Goal: Transaction & Acquisition: Purchase product/service

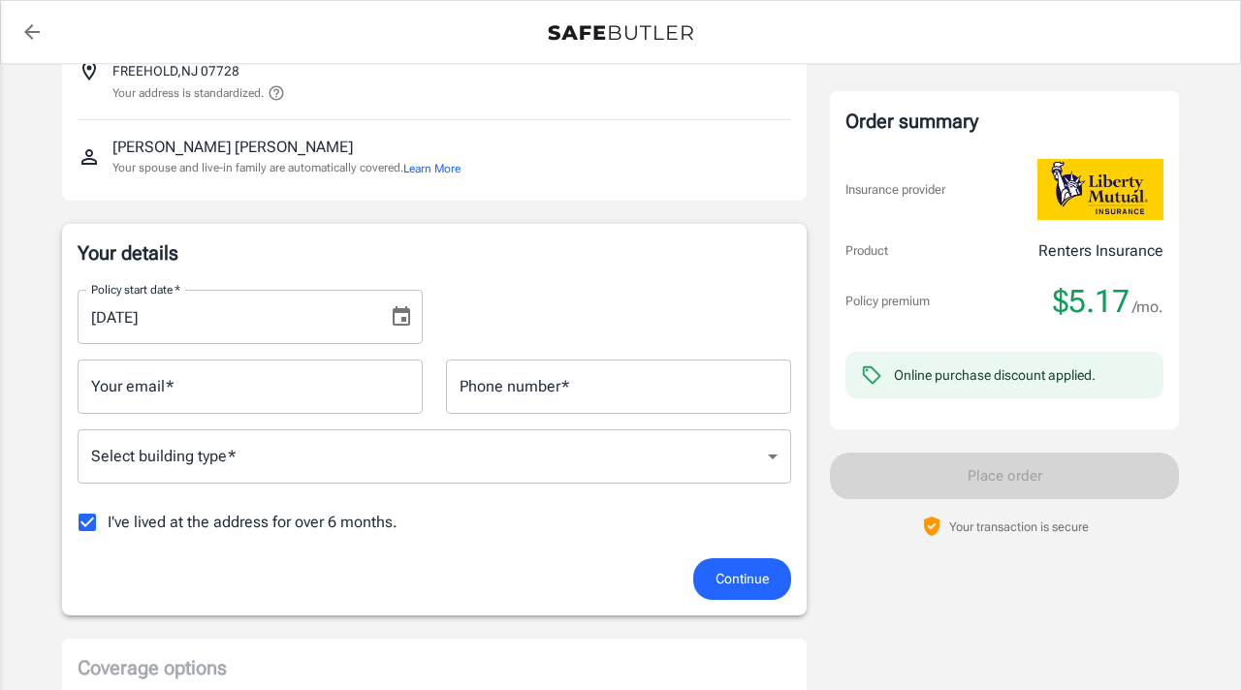
scroll to position [218, 0]
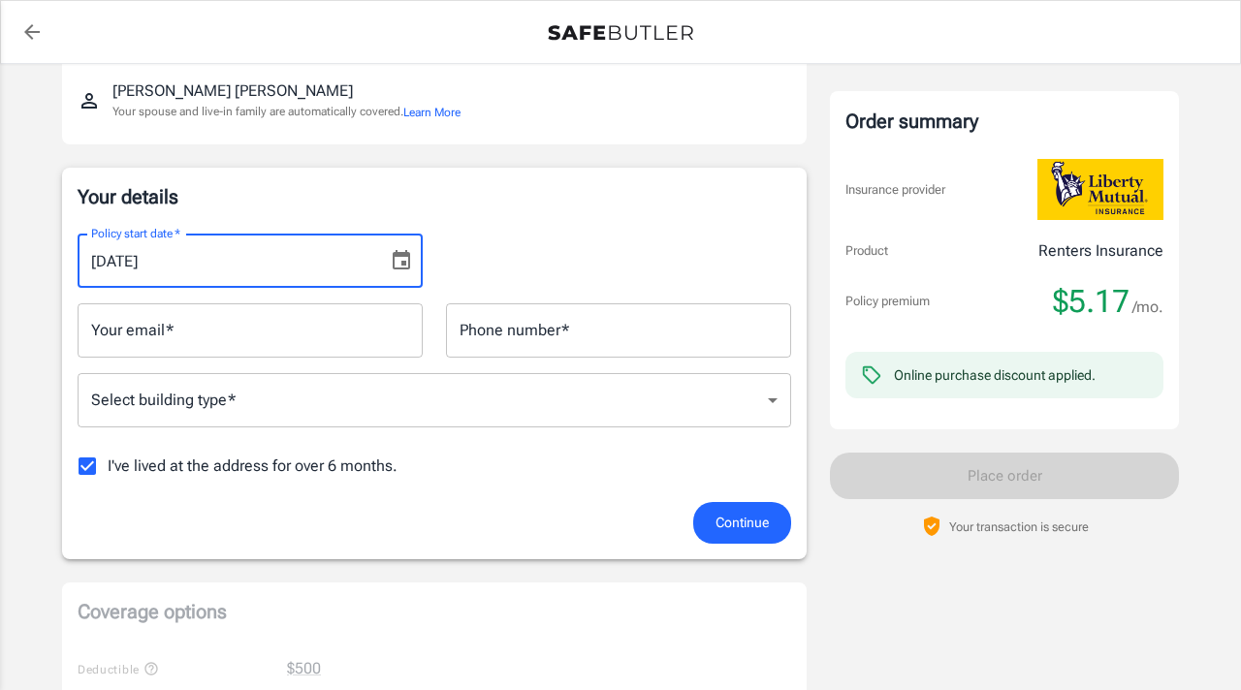
click at [333, 266] on input "[DATE]" at bounding box center [226, 261] width 297 height 54
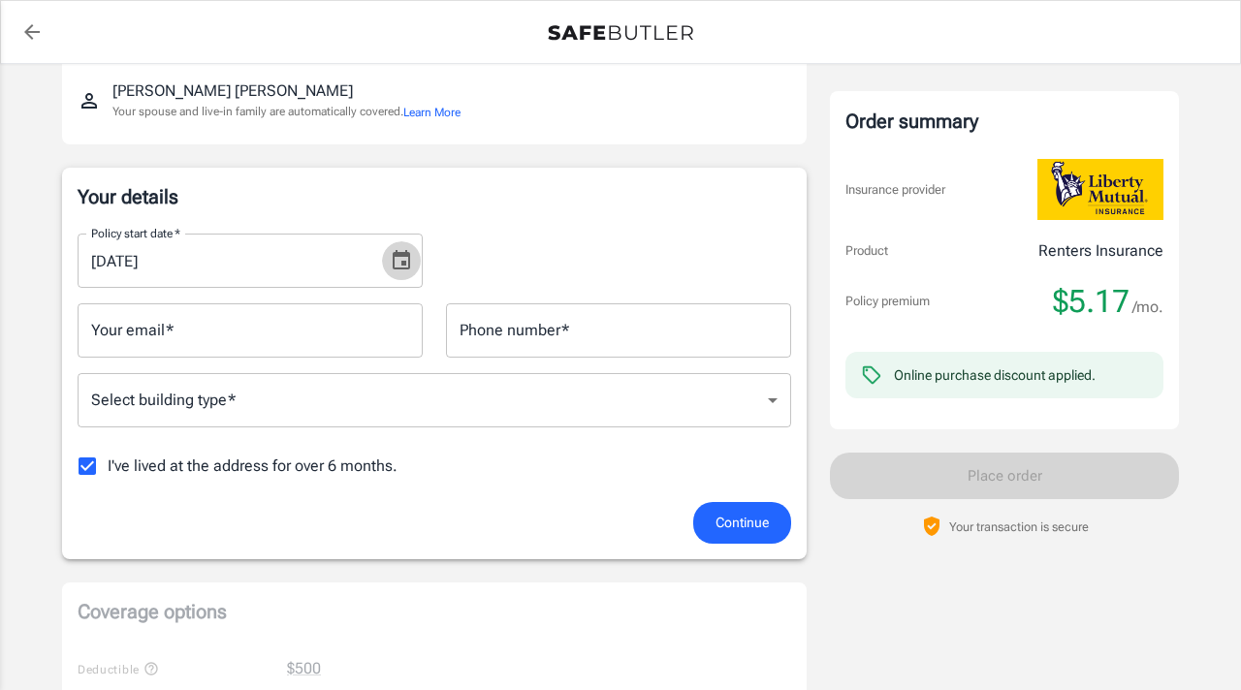
click at [412, 262] on icon "Choose date, selected date is Sep 9, 2025" at bounding box center [401, 260] width 23 height 23
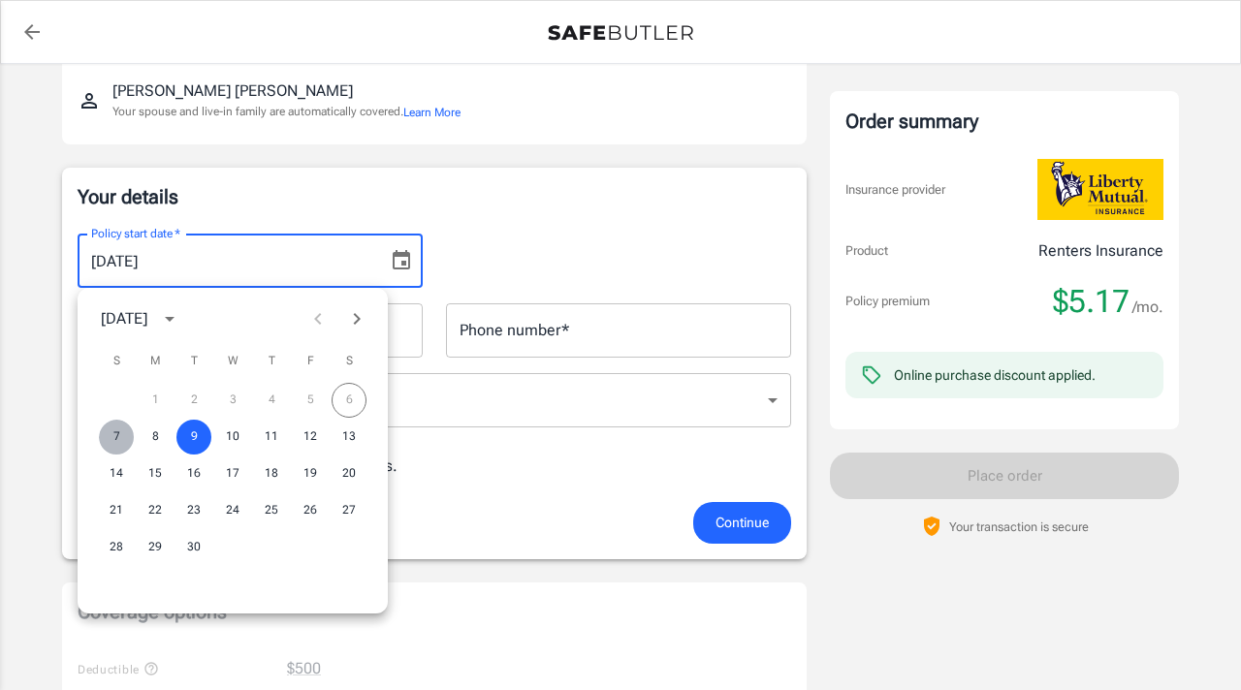
click at [122, 438] on button "7" at bounding box center [116, 437] width 35 height 35
type input "[DATE]"
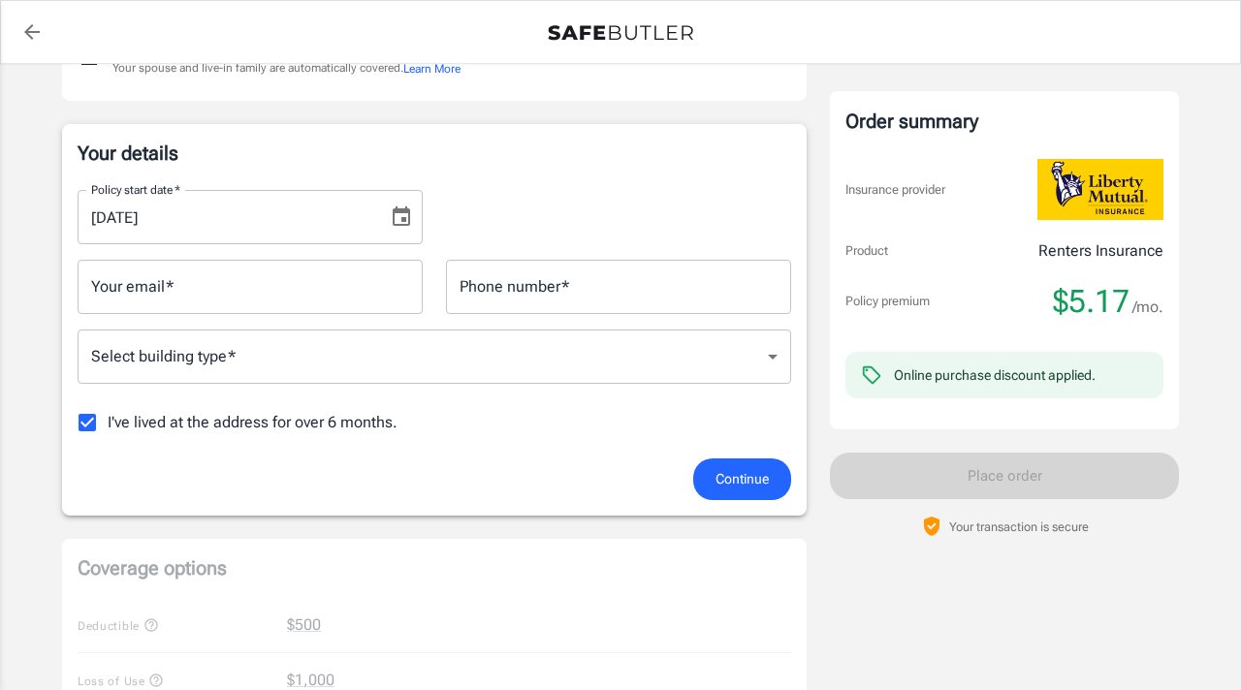
scroll to position [266, 0]
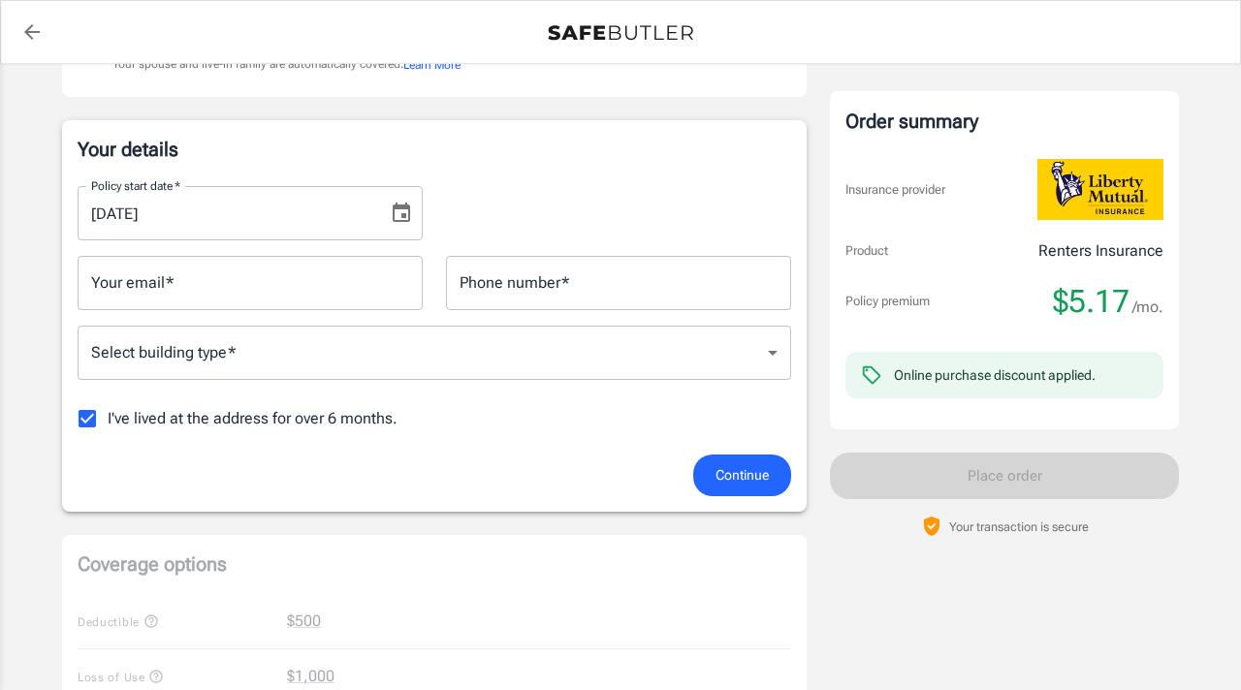
click at [287, 222] on input "[DATE]" at bounding box center [226, 213] width 297 height 54
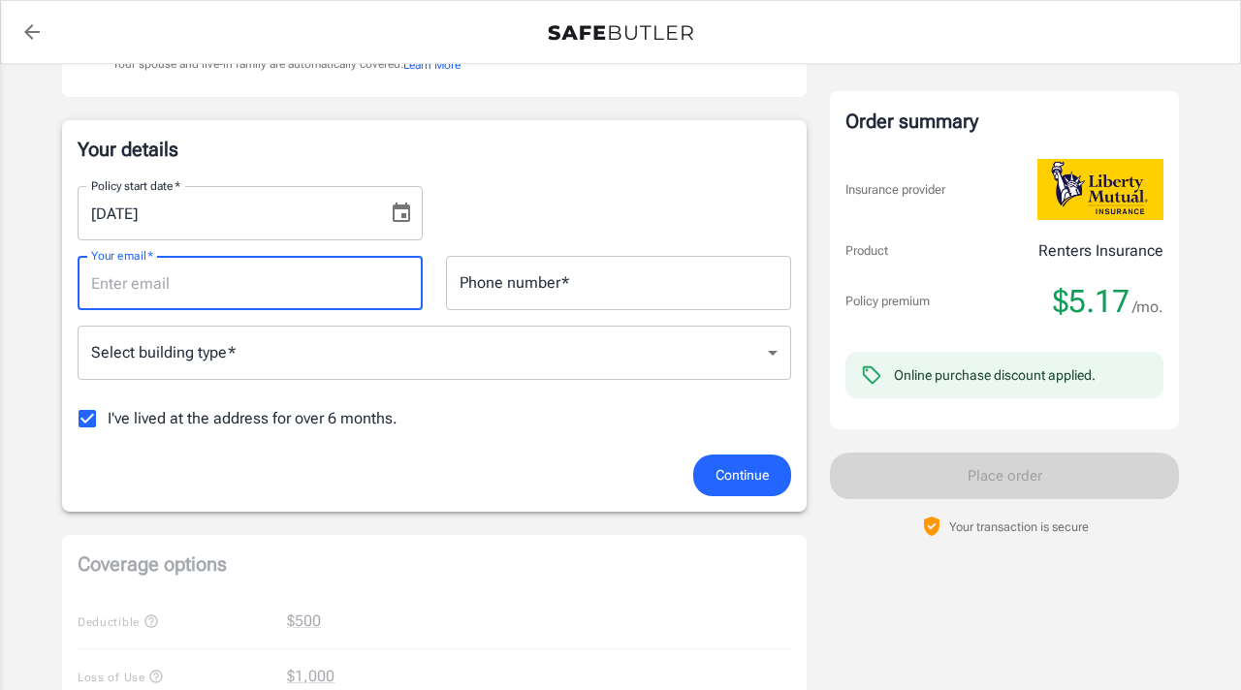
click at [222, 289] on input "Your email   *" at bounding box center [250, 283] width 345 height 54
type input "[EMAIL_ADDRESS][DOMAIN_NAME]"
click at [533, 308] on input "Phone number   *" at bounding box center [618, 283] width 345 height 54
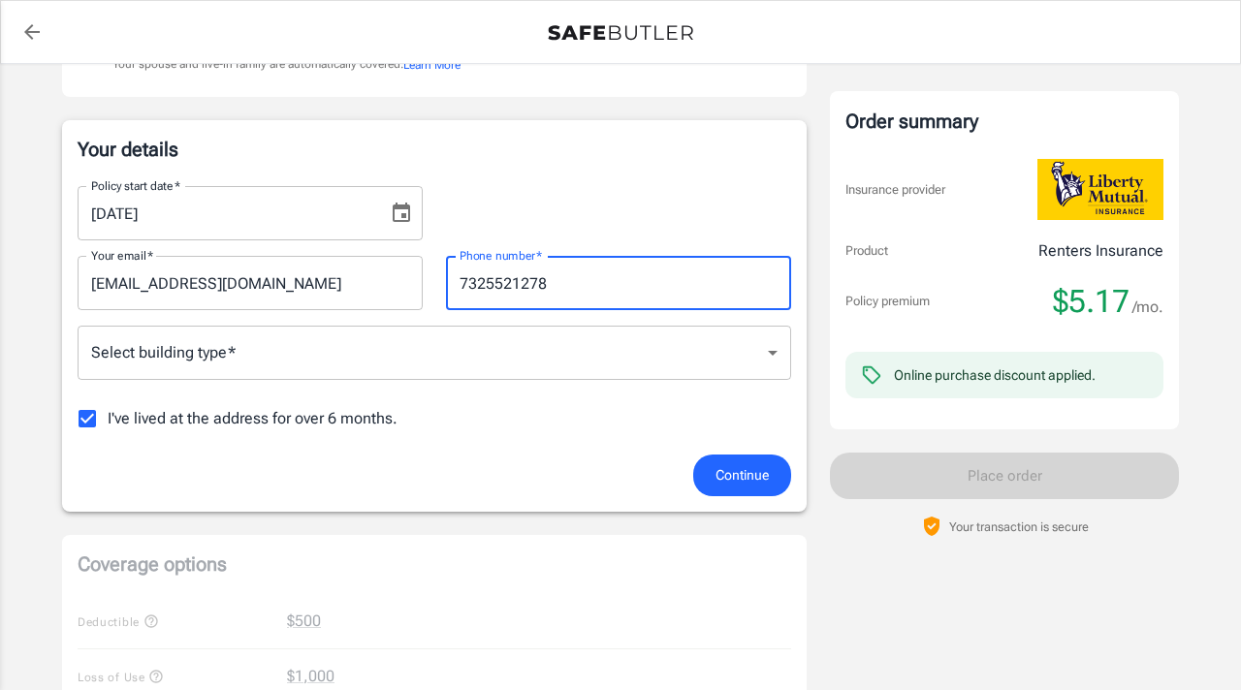
type input "7325521278"
click at [490, 367] on body "Policy premium $ 5.17 /mo Liberty Mutual Renters Insurance [STREET_ADDRESS][PER…" at bounding box center [620, 686] width 1241 height 1905
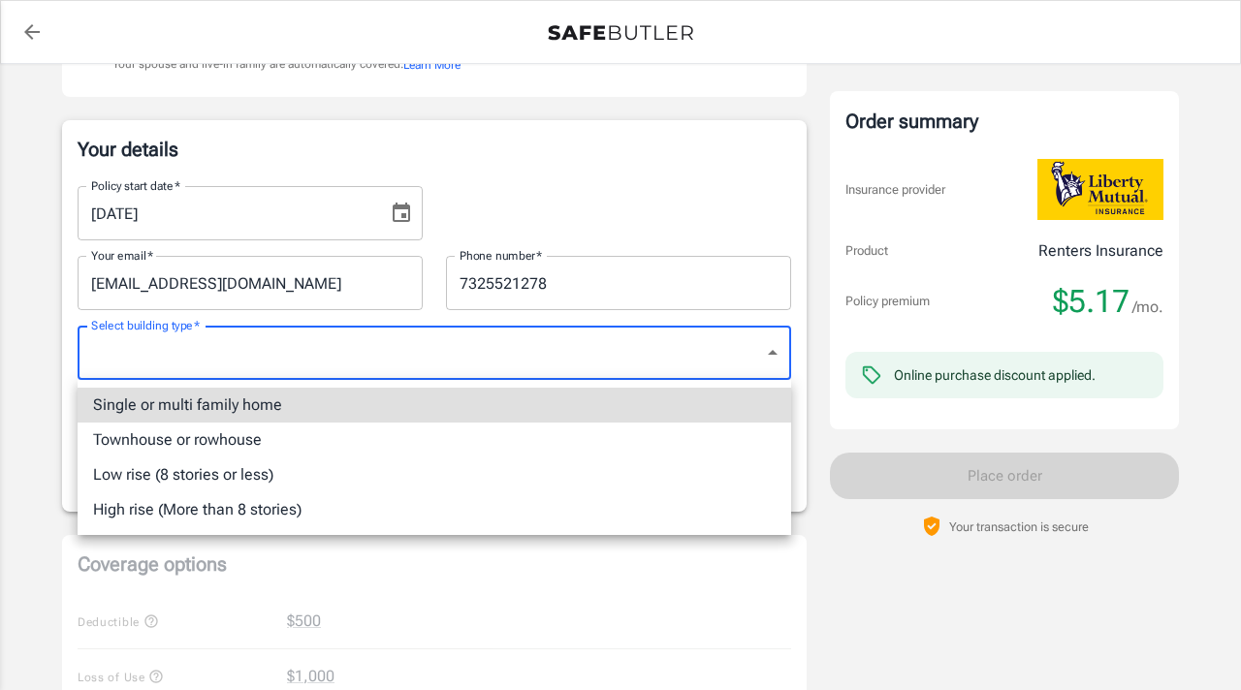
click at [301, 476] on li "Low rise (8 stories or less)" at bounding box center [435, 475] width 714 height 35
type input "lowrise"
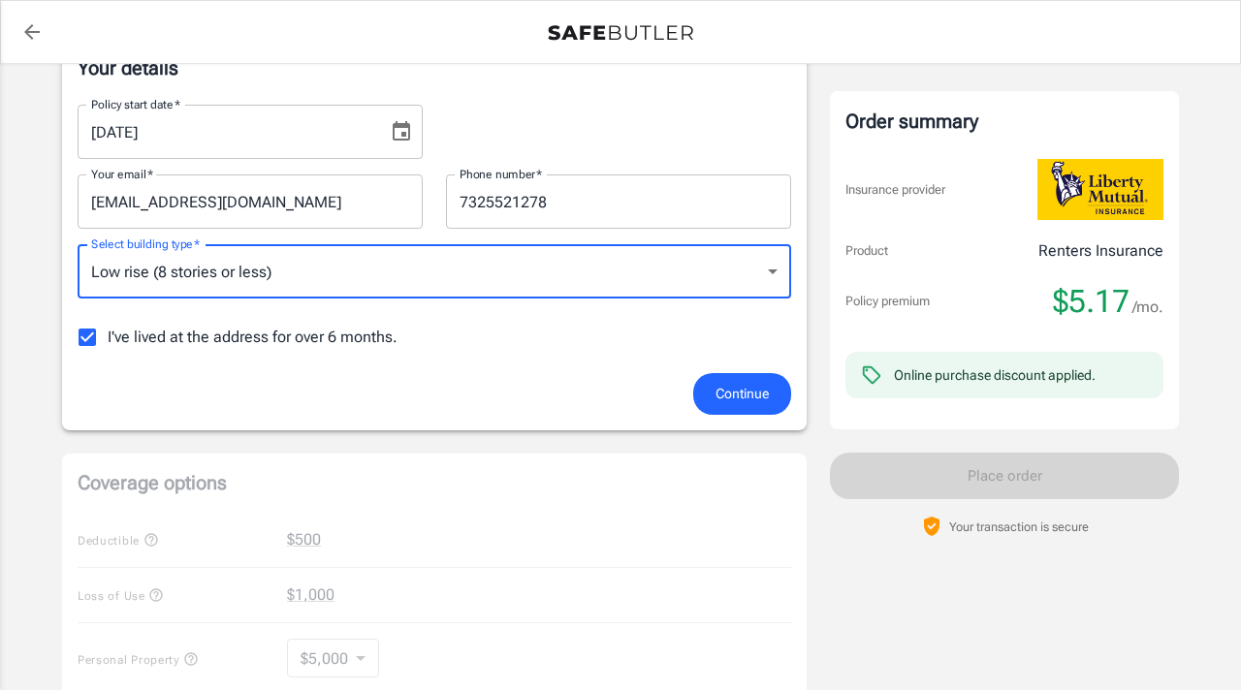
scroll to position [367, 0]
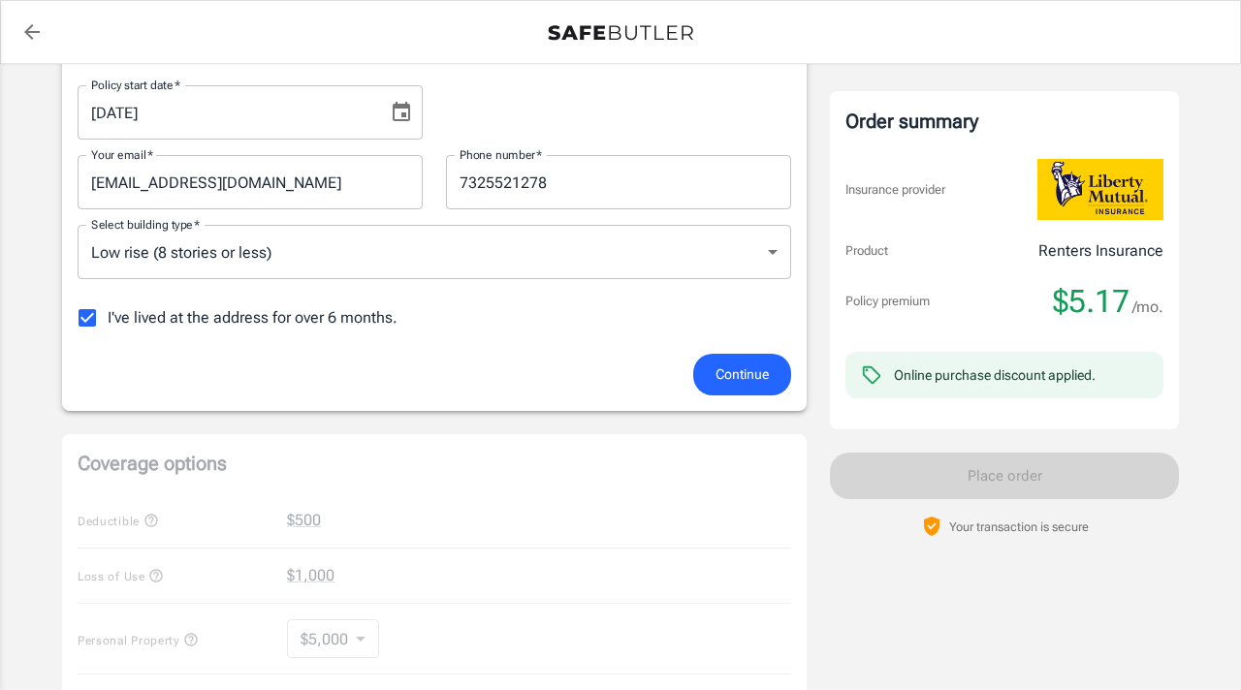
click at [236, 316] on span "I've lived at the address for over 6 months." at bounding box center [253, 317] width 290 height 23
click at [108, 316] on input "I've lived at the address for over 6 months." at bounding box center [87, 318] width 41 height 41
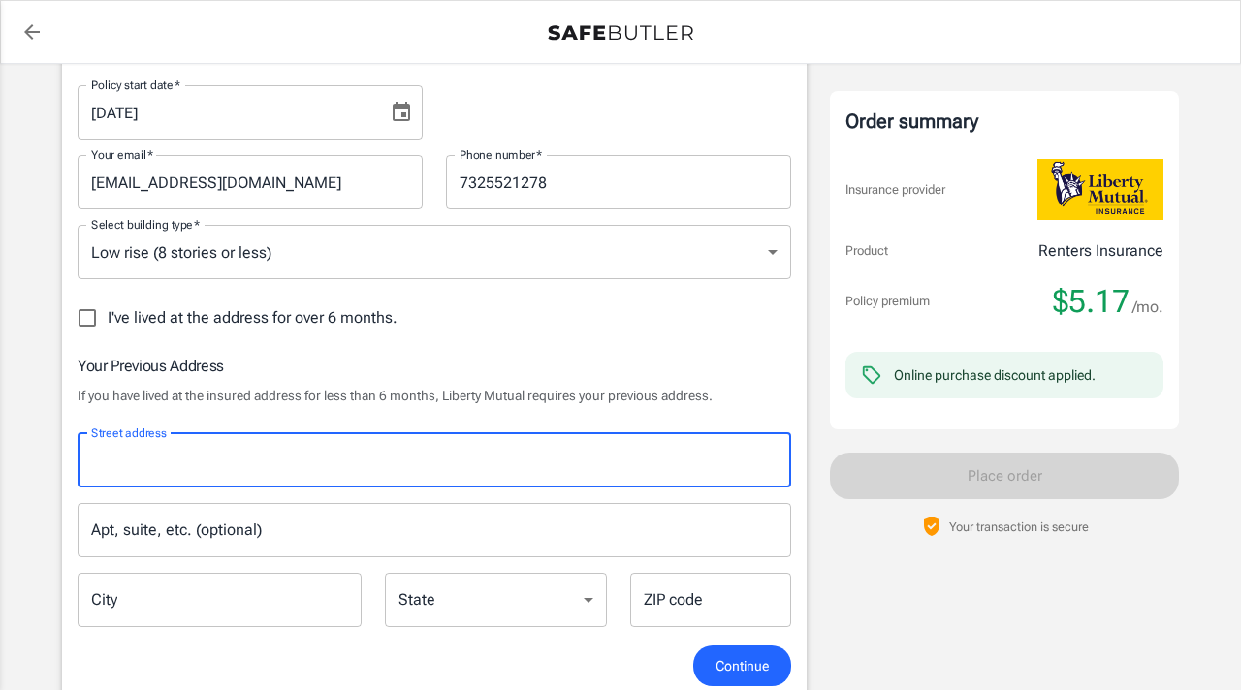
click at [337, 450] on input "Street address" at bounding box center [434, 460] width 696 height 37
click at [287, 328] on span "I've lived at the address for over 6 months." at bounding box center [253, 317] width 290 height 23
click at [108, 328] on input "I've lived at the address for over 6 months." at bounding box center [87, 318] width 41 height 41
checkbox input "true"
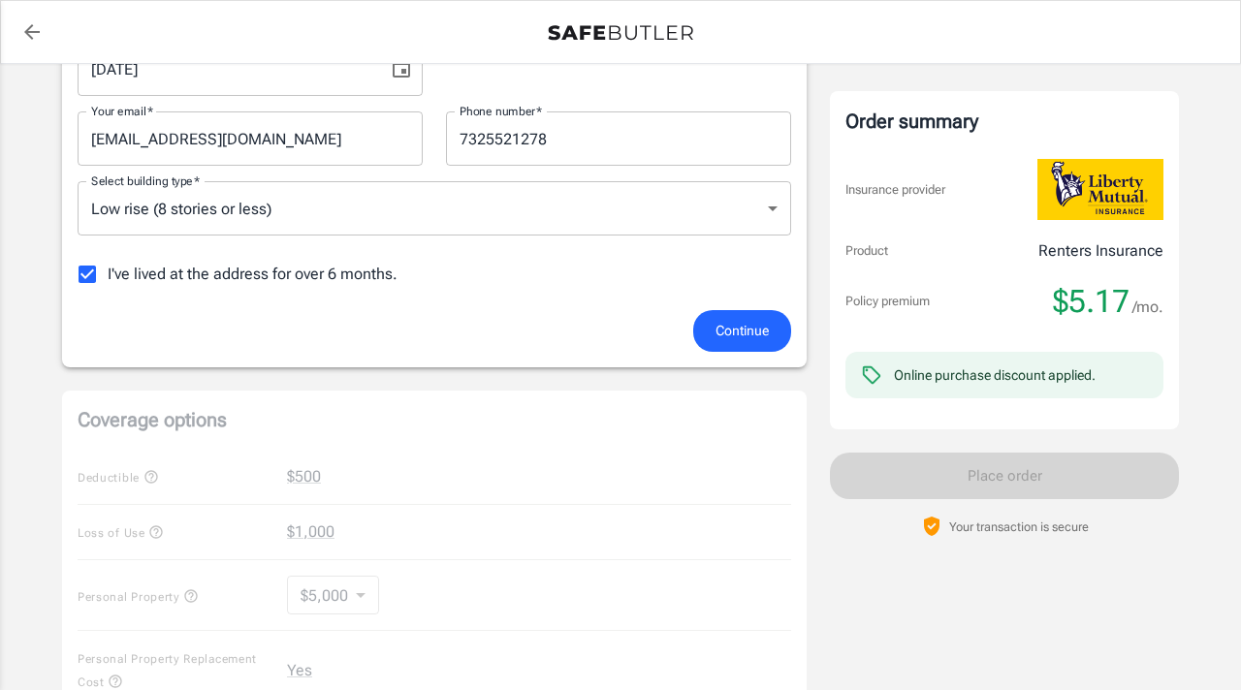
scroll to position [434, 0]
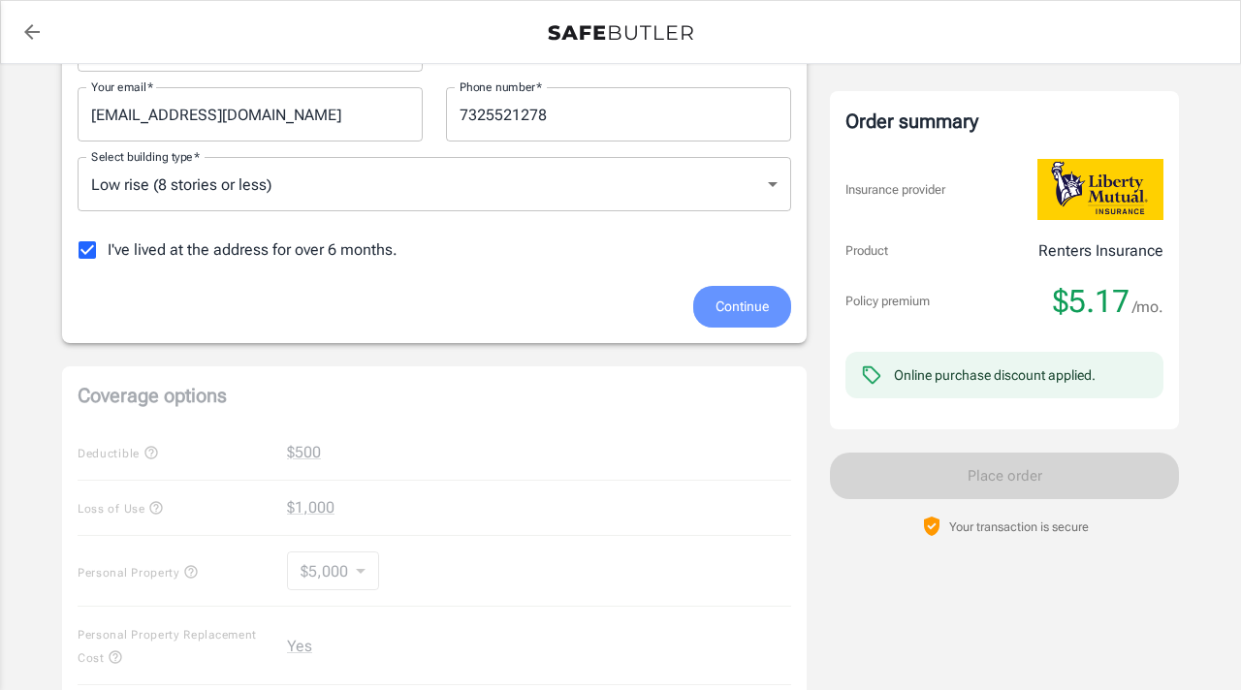
click at [745, 318] on button "Continue" at bounding box center [742, 307] width 98 height 42
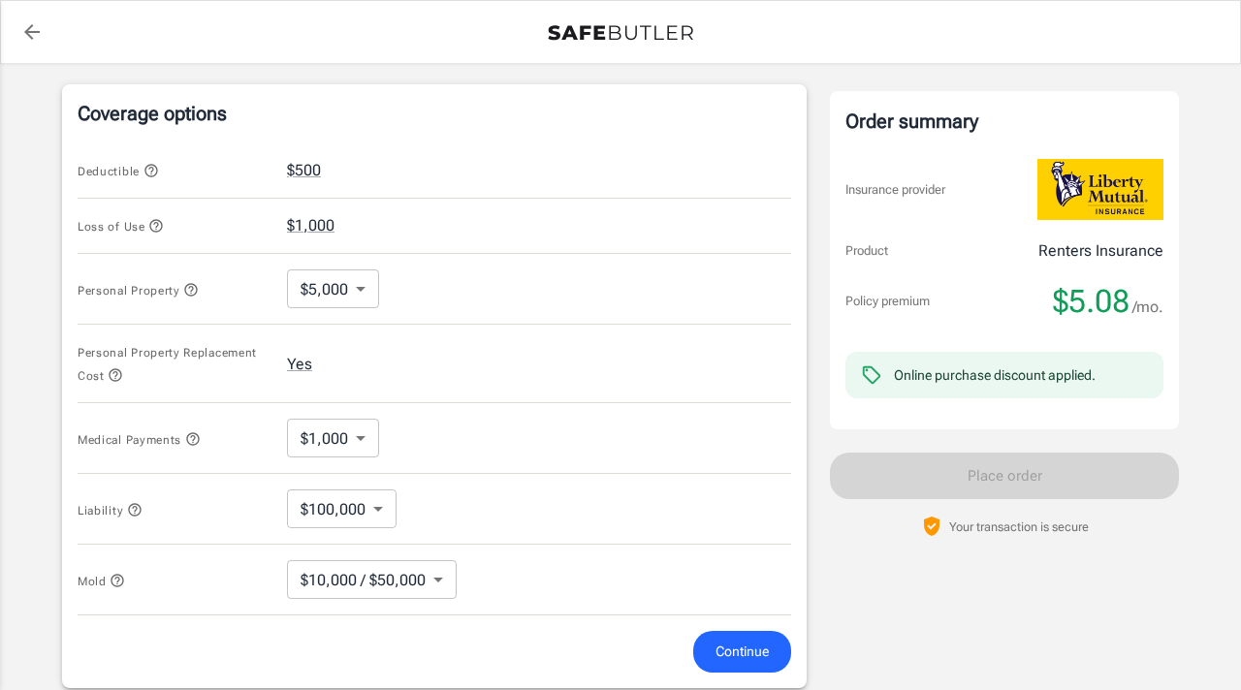
scroll to position [709, 0]
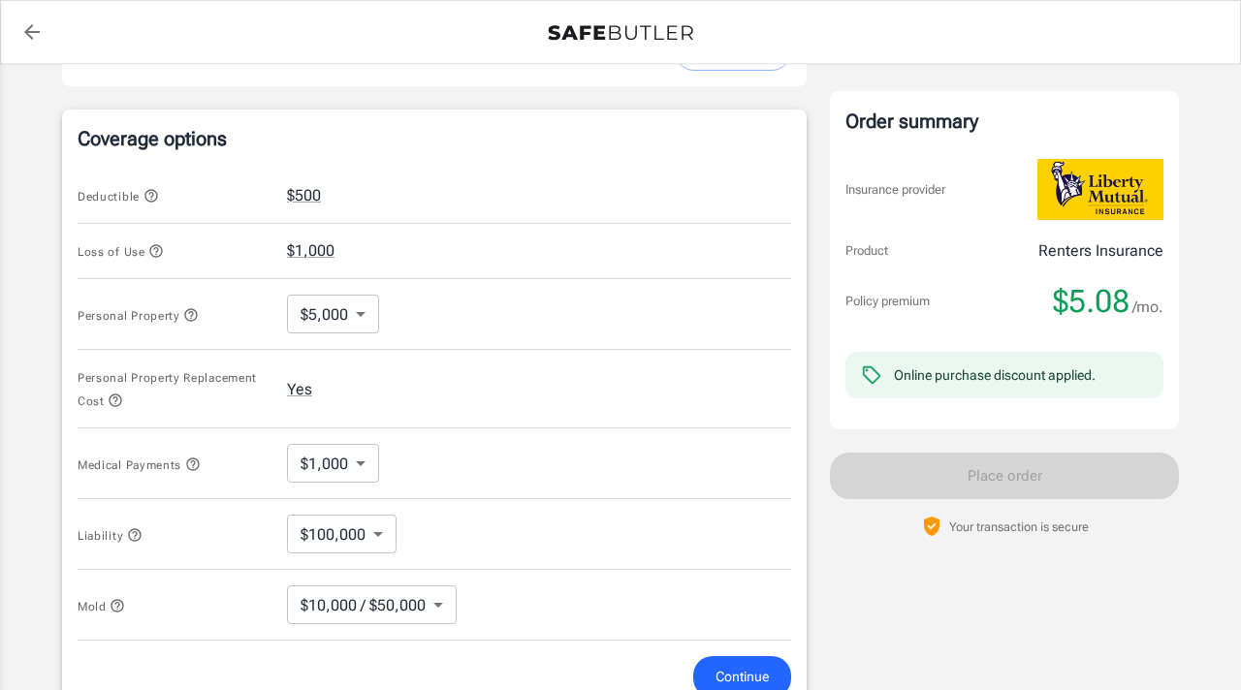
click at [349, 319] on body "Policy premium $ 5.08 /mo Liberty Mutual Renters Insurance [STREET_ADDRESS][PER…" at bounding box center [620, 252] width 1241 height 1922
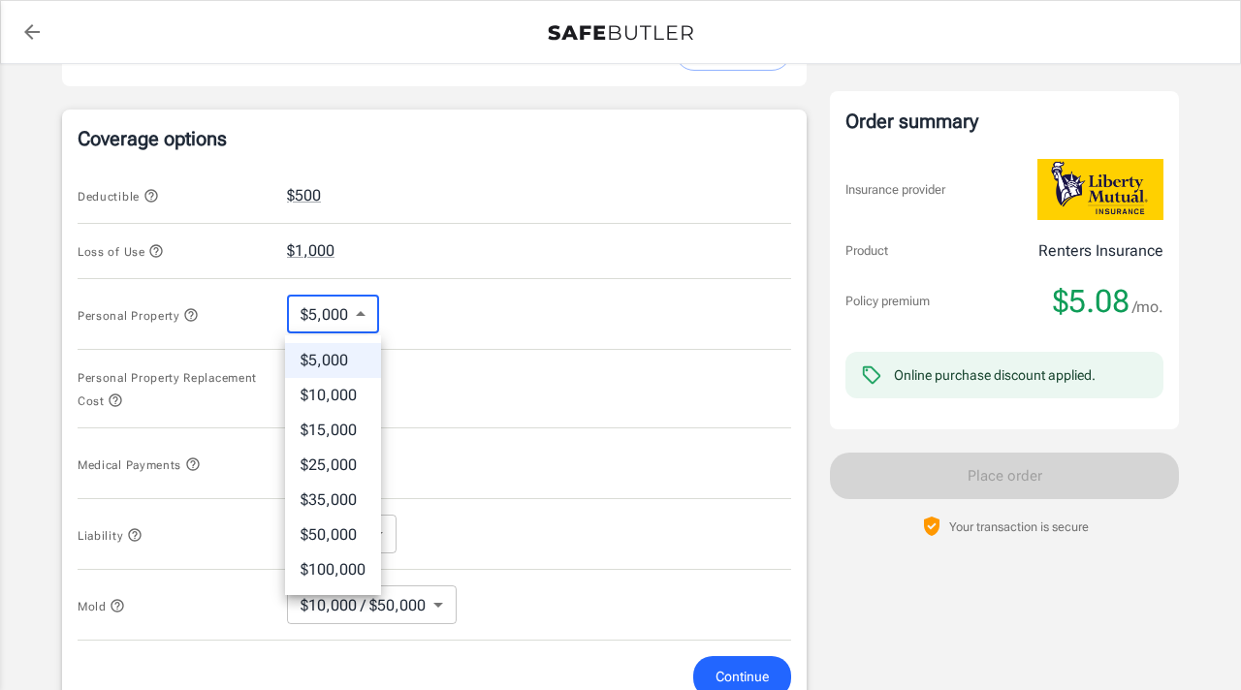
click at [366, 314] on div at bounding box center [620, 345] width 1241 height 690
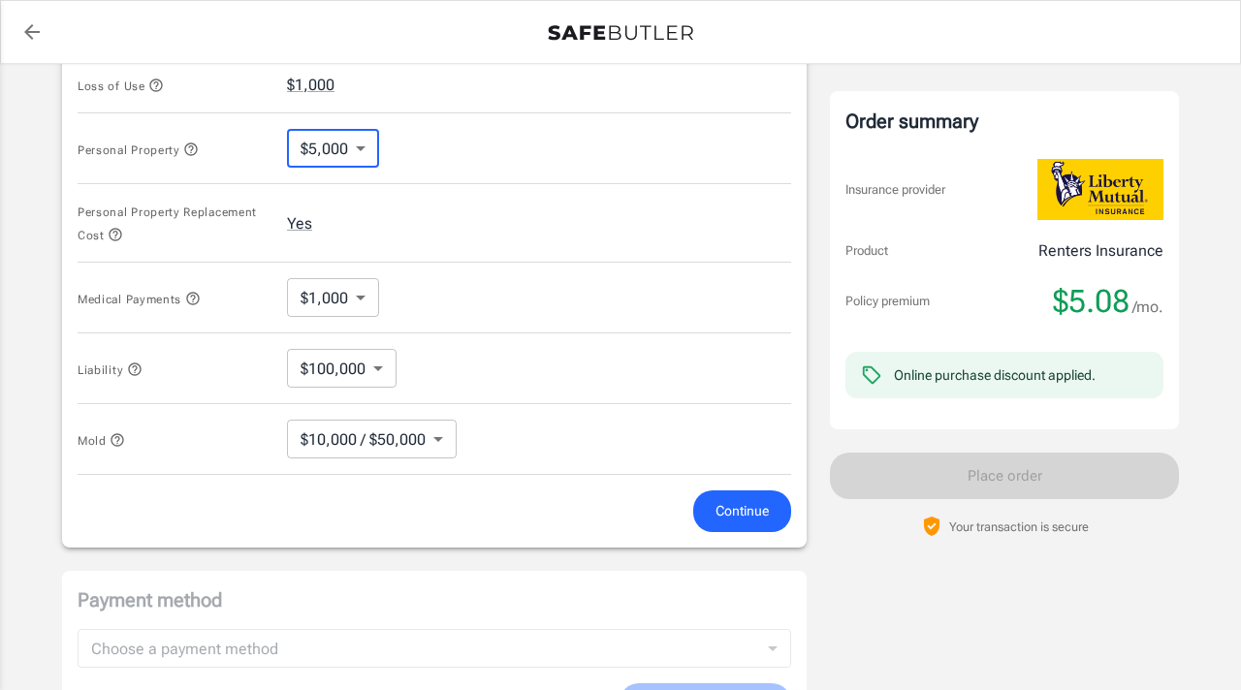
scroll to position [877, 0]
click at [349, 314] on body "Policy premium $ 5.08 /mo Liberty Mutual Renters Insurance [STREET_ADDRESS][PER…" at bounding box center [620, 84] width 1241 height 1922
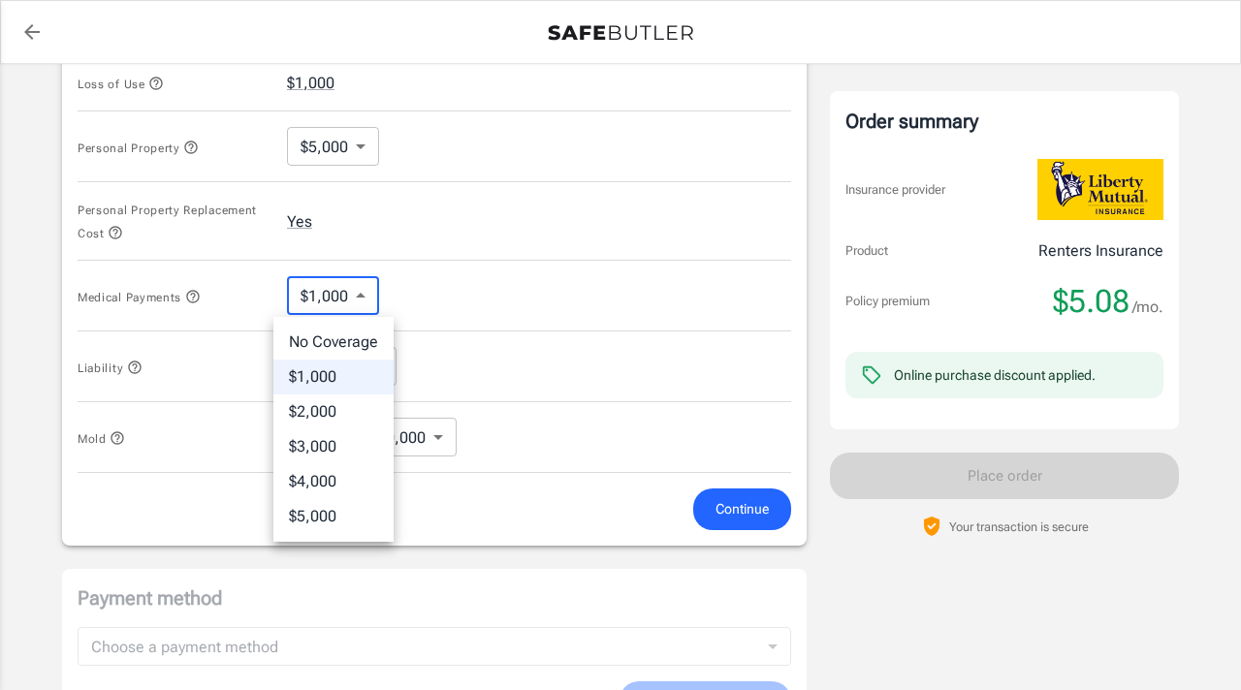
click at [502, 274] on div at bounding box center [620, 345] width 1241 height 690
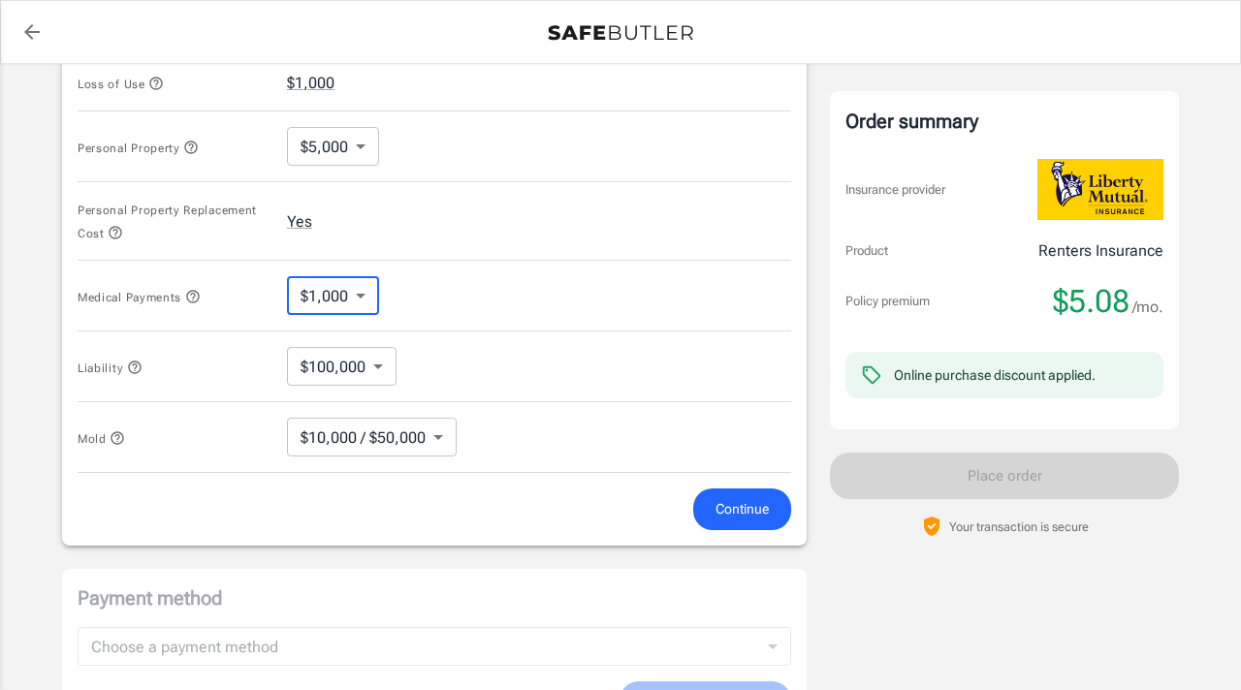
click at [346, 304] on body "Policy premium $ 5.08 /mo Liberty Mutual Renters Insurance [STREET_ADDRESS][PER…" at bounding box center [620, 84] width 1241 height 1922
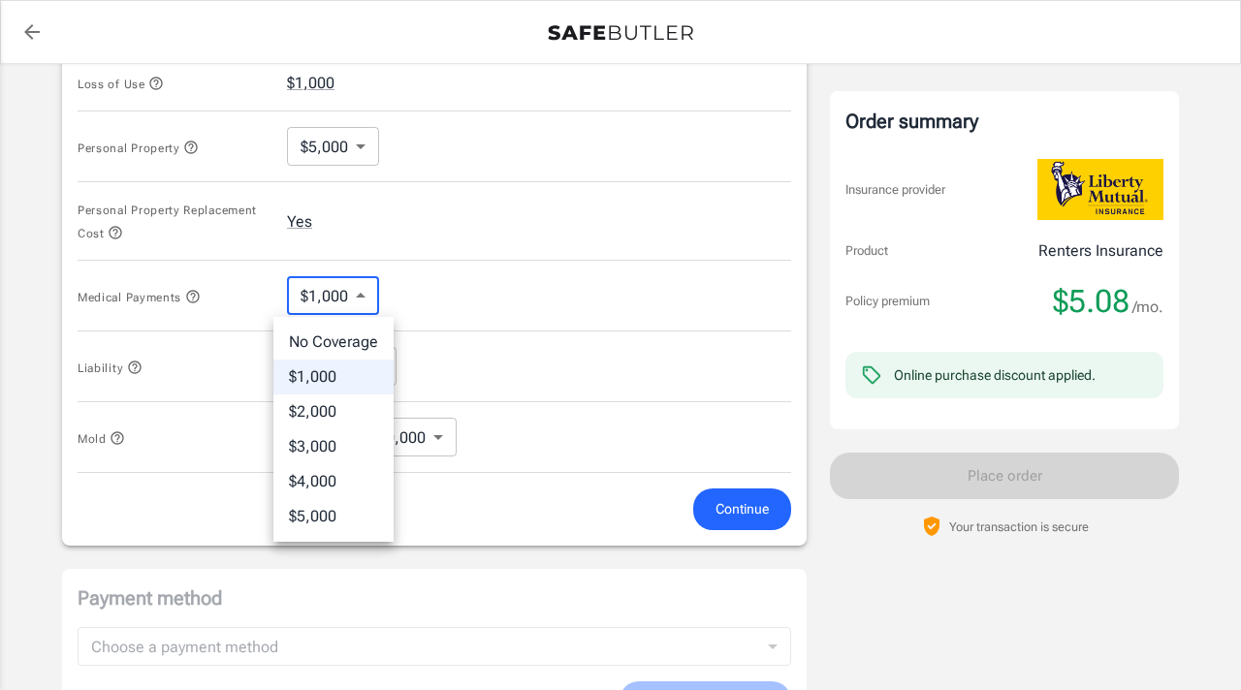
click at [358, 327] on li "No Coverage" at bounding box center [333, 342] width 120 height 35
type input "No Coverage"
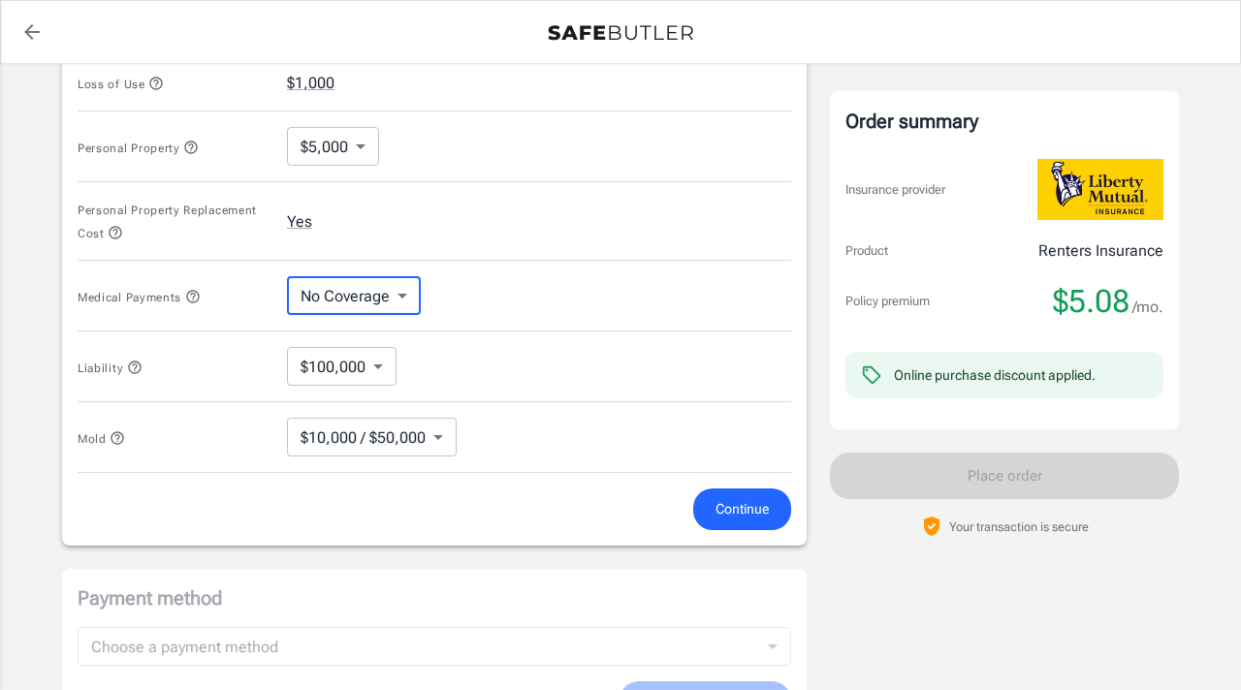
click at [344, 373] on body "Policy premium $ 5.08 /mo Liberty Mutual Renters Insurance [STREET_ADDRESS][PER…" at bounding box center [620, 84] width 1241 height 1922
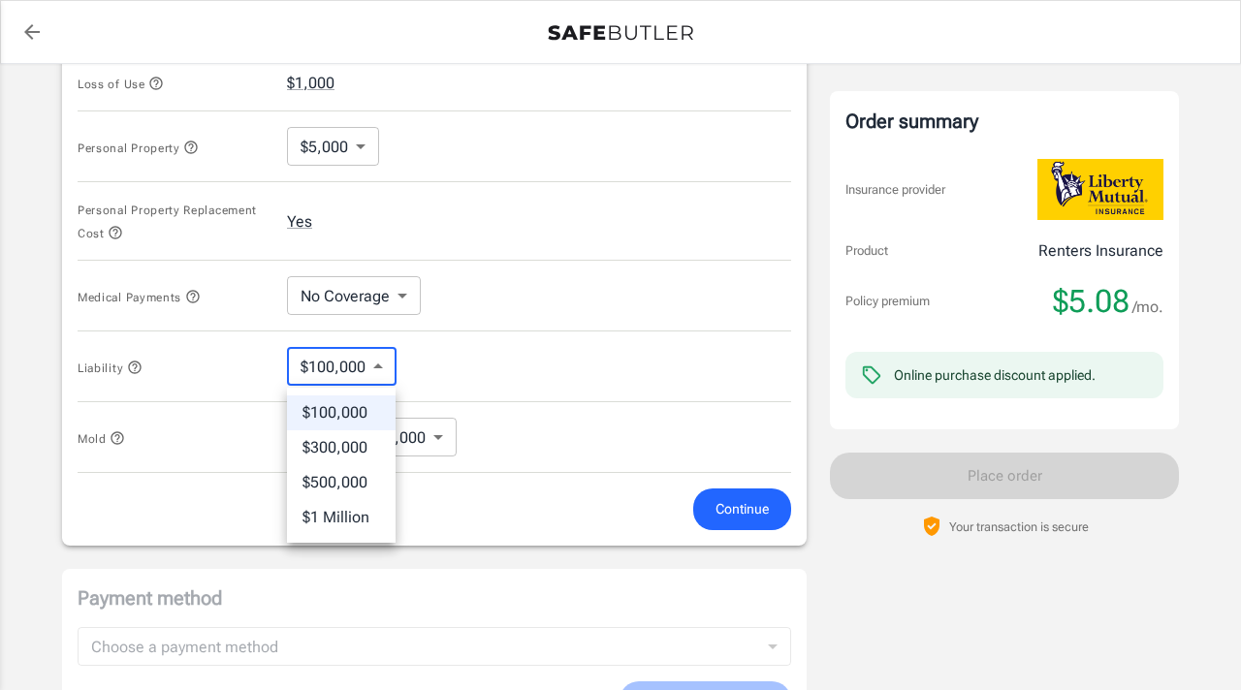
click at [343, 421] on li "$100,000" at bounding box center [341, 413] width 109 height 35
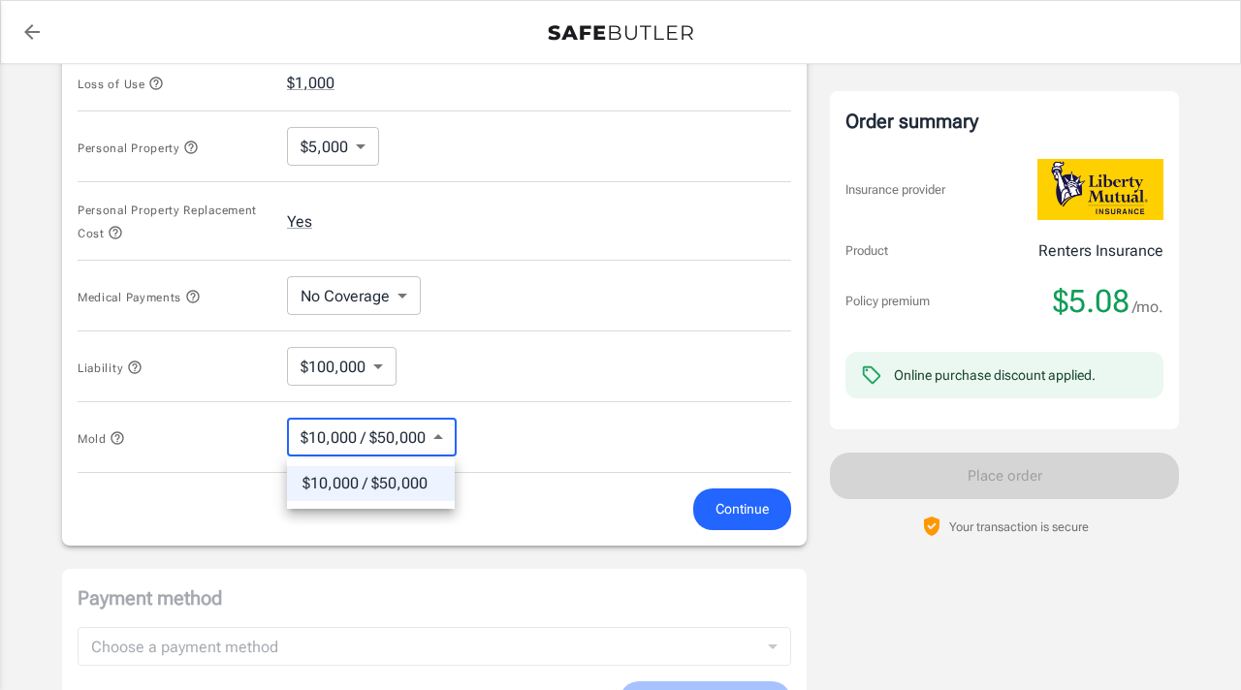
click at [381, 449] on body "Policy premium $ 5.08 /mo Liberty Mutual Renters Insurance [STREET_ADDRESS][PER…" at bounding box center [620, 84] width 1241 height 1922
click at [382, 474] on li "$10,000 / $50,000" at bounding box center [371, 483] width 168 height 35
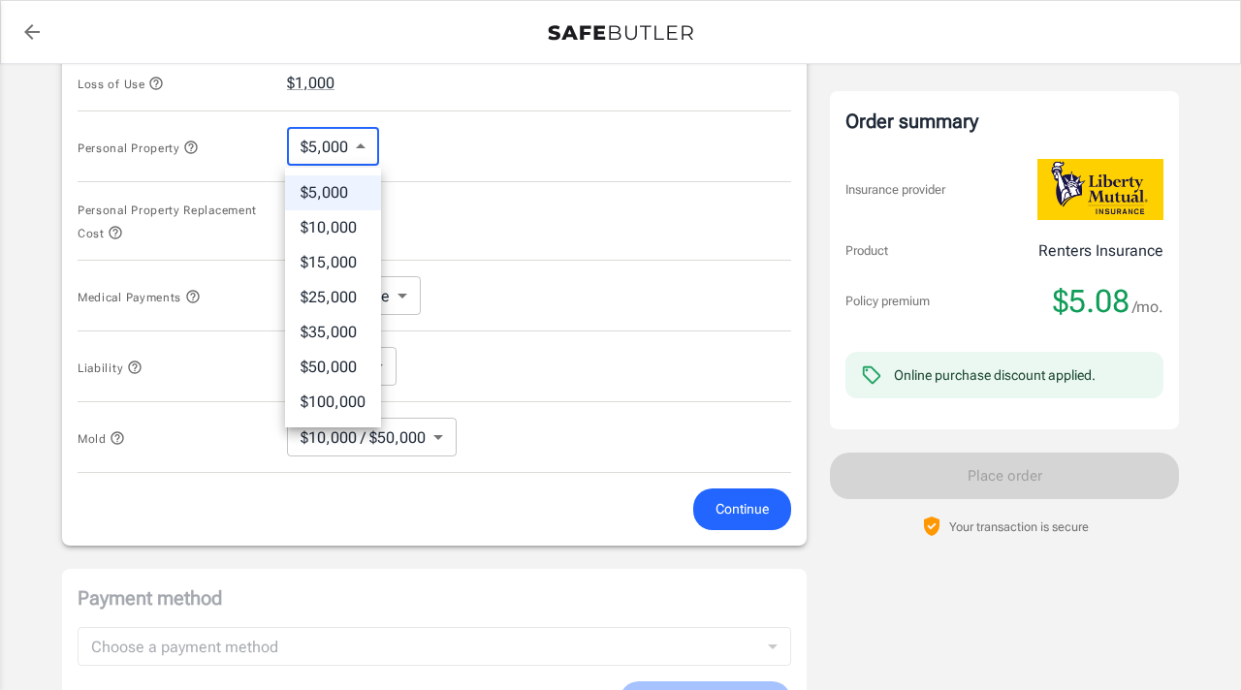
click at [337, 146] on body "Policy premium $ 5.08 /mo Liberty Mutual Renters Insurance [STREET_ADDRESS][PER…" at bounding box center [620, 84] width 1241 height 1922
click at [338, 197] on li "$5,000" at bounding box center [333, 193] width 96 height 35
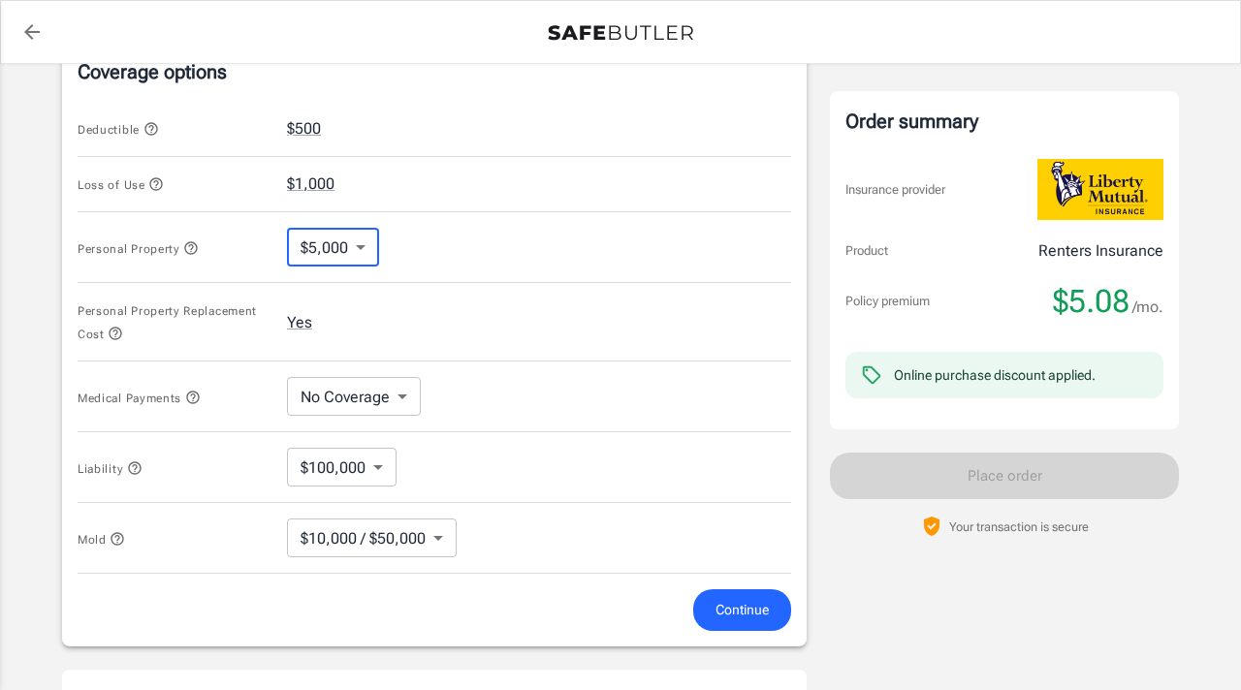
scroll to position [754, 0]
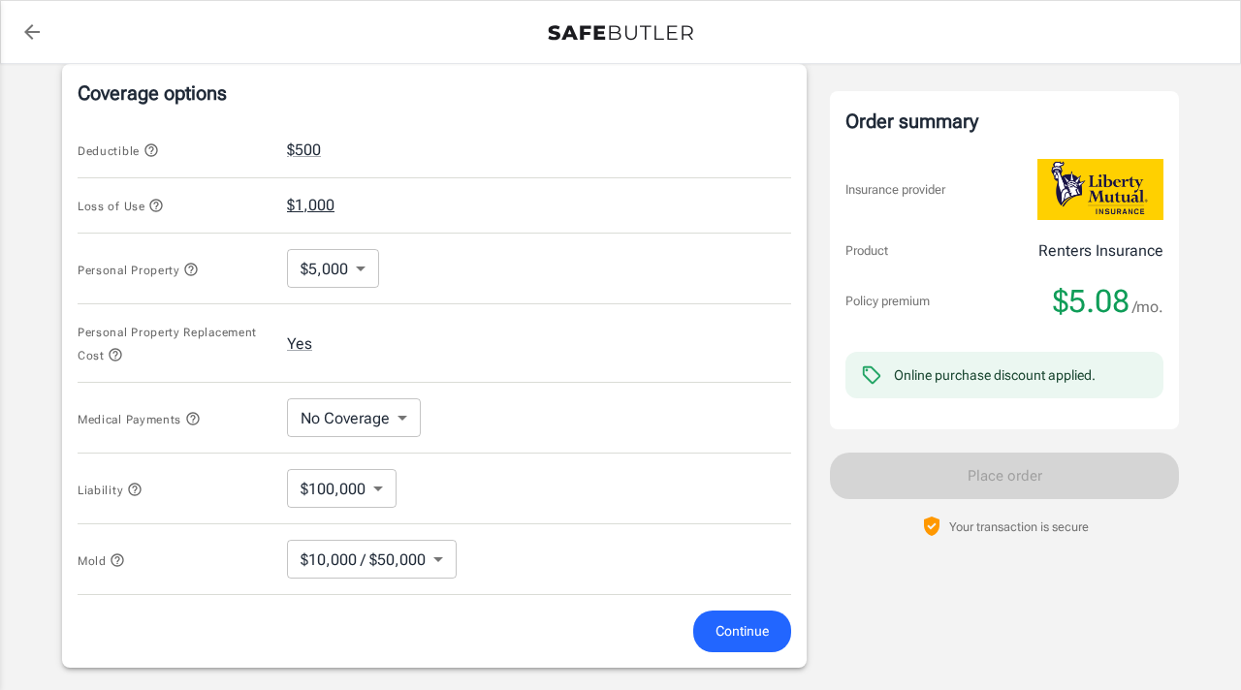
click at [325, 208] on button "$1,000" at bounding box center [311, 205] width 48 height 23
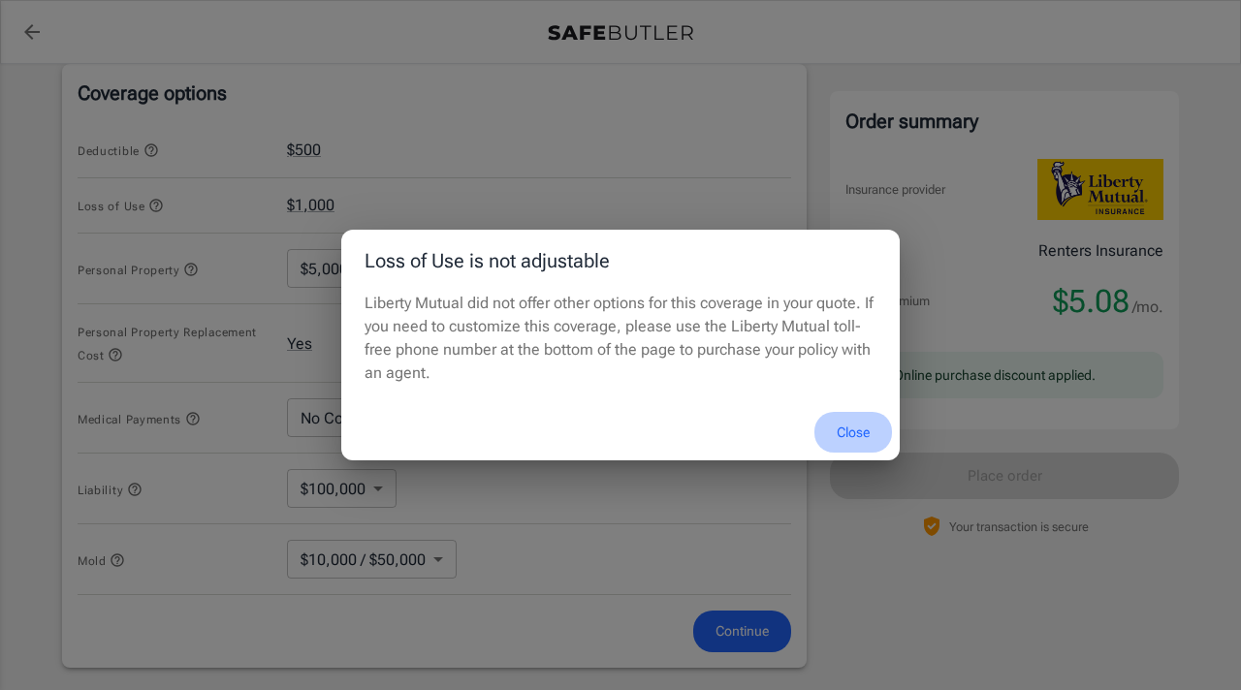
click at [849, 437] on button "Close" at bounding box center [854, 433] width 78 height 42
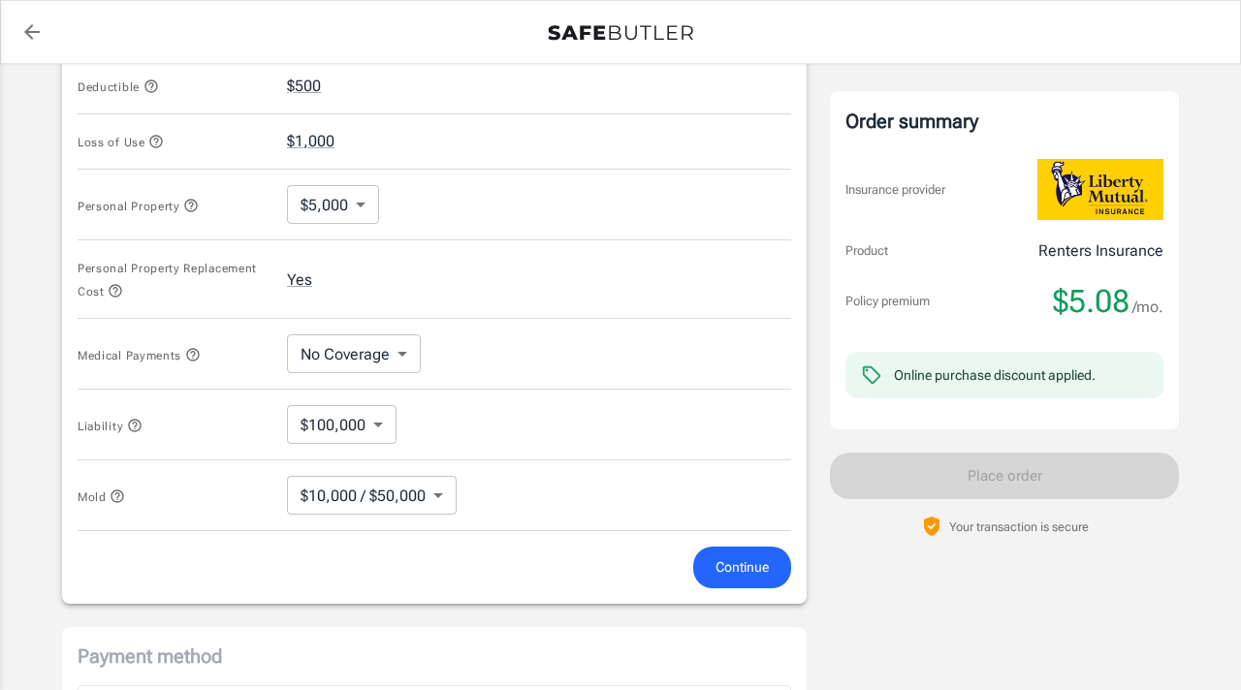
scroll to position [839, 0]
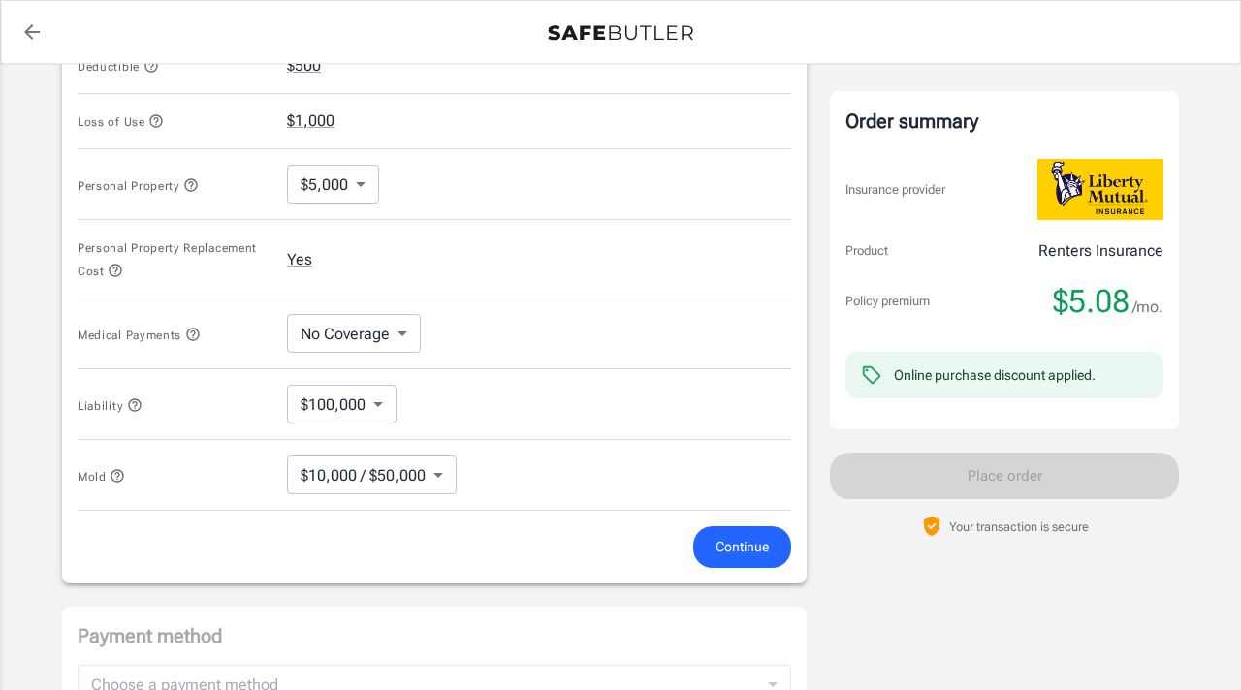
click at [365, 193] on body "Policy premium $ 5.08 /mo Liberty Mutual Renters Insurance [STREET_ADDRESS][PER…" at bounding box center [620, 122] width 1241 height 1922
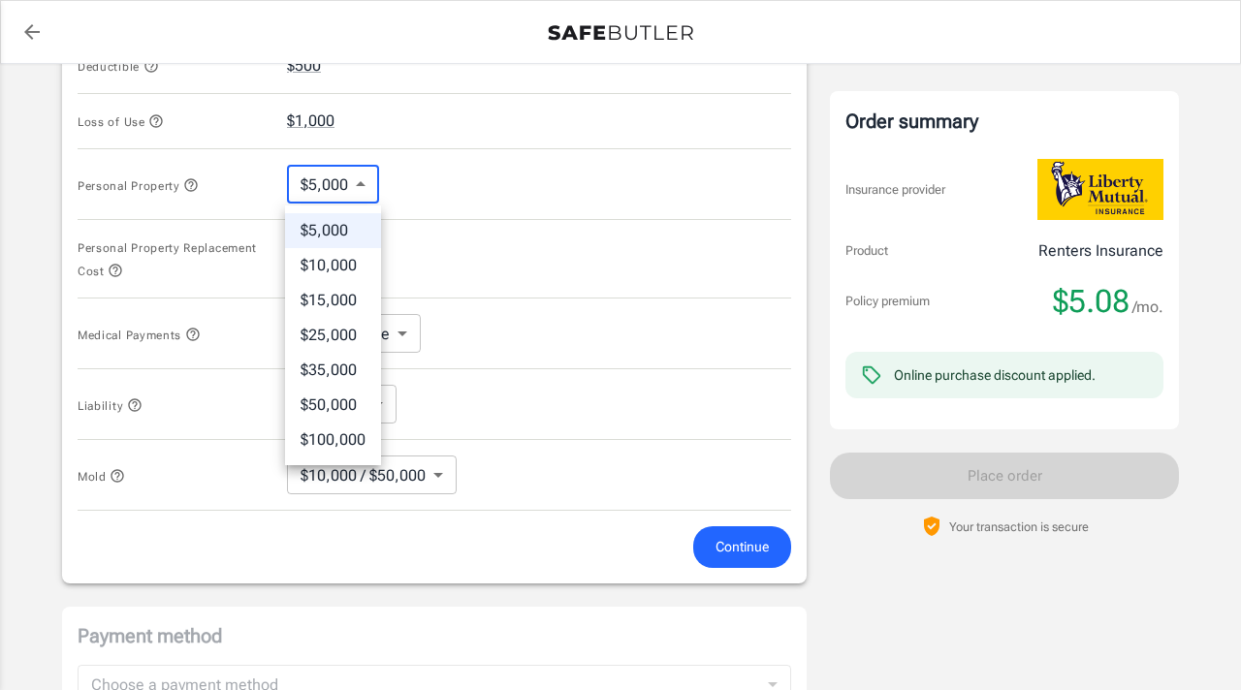
click at [495, 229] on div at bounding box center [620, 345] width 1241 height 690
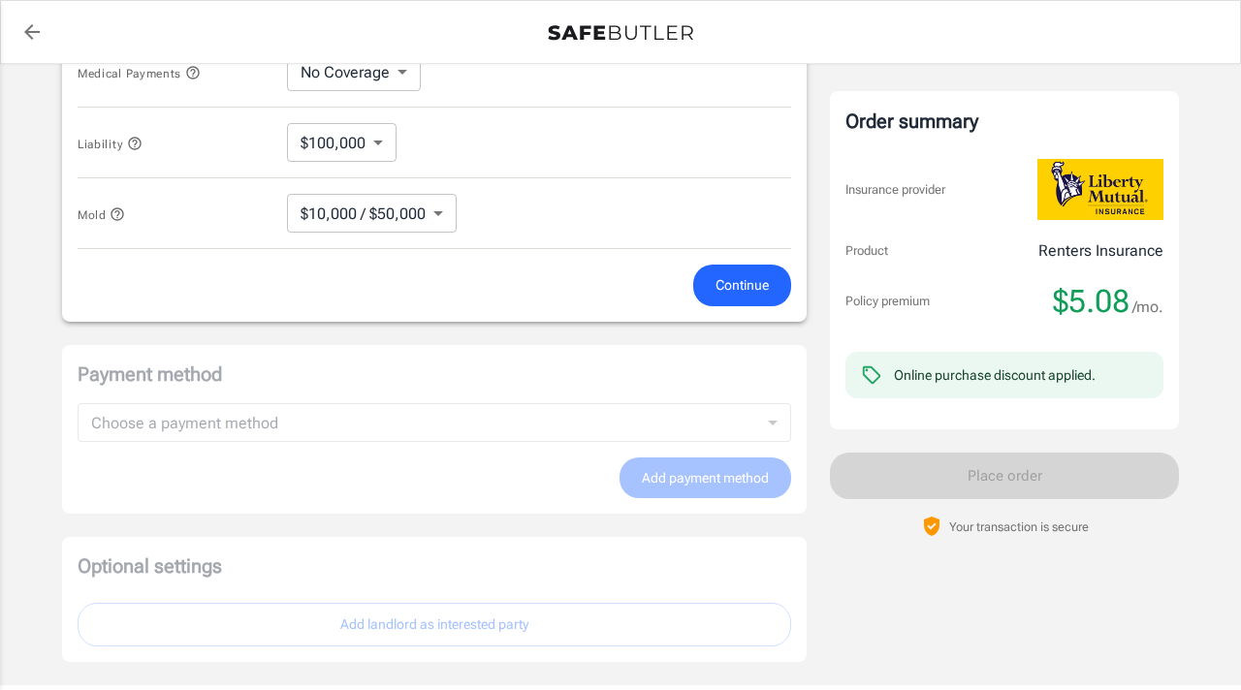
scroll to position [1133, 0]
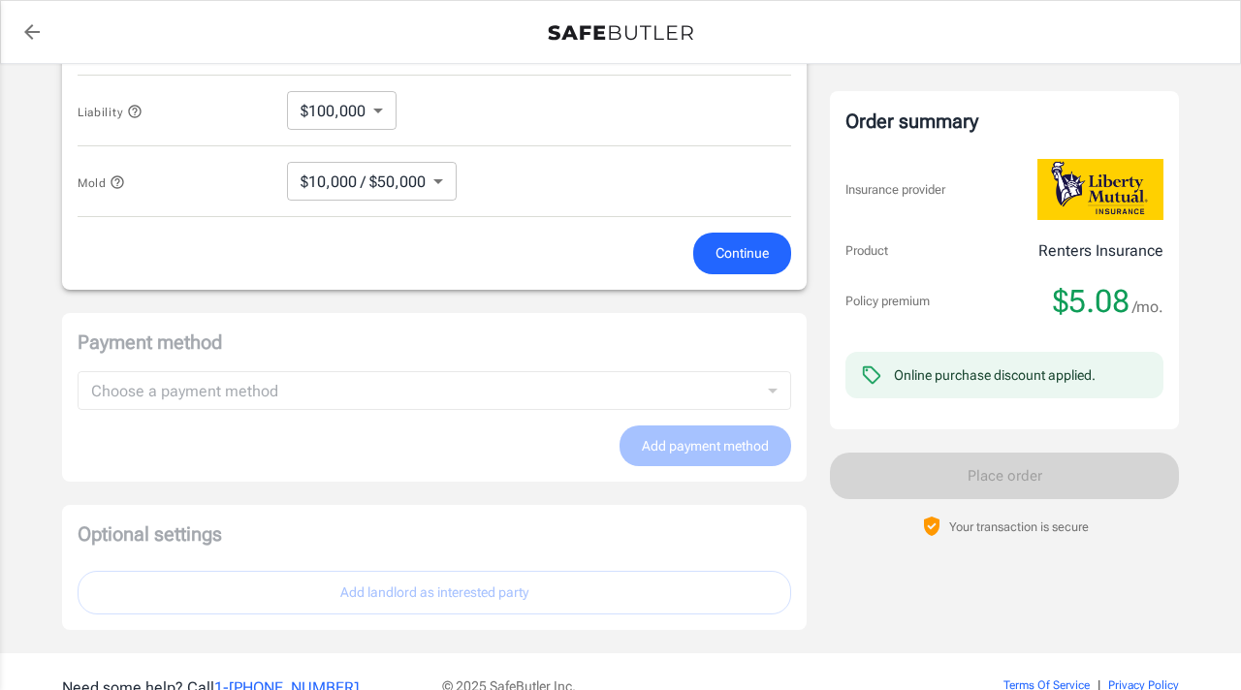
click at [757, 253] on span "Continue" at bounding box center [742, 253] width 53 height 24
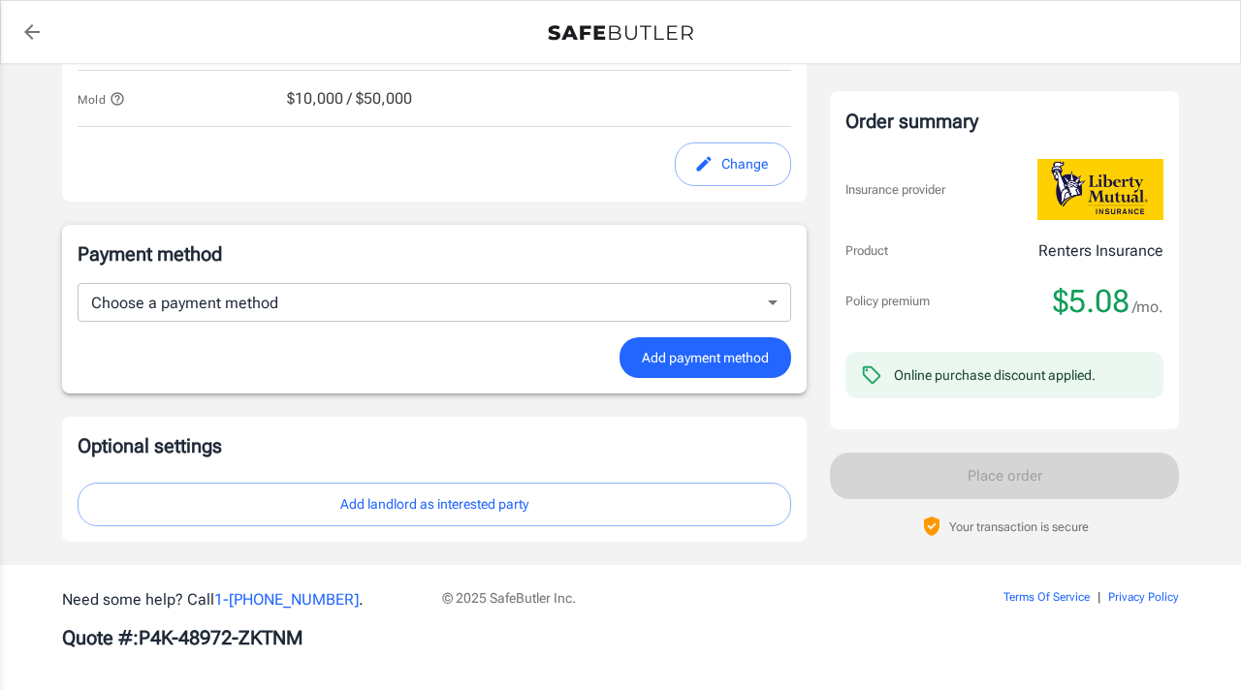
scroll to position [1177, 0]
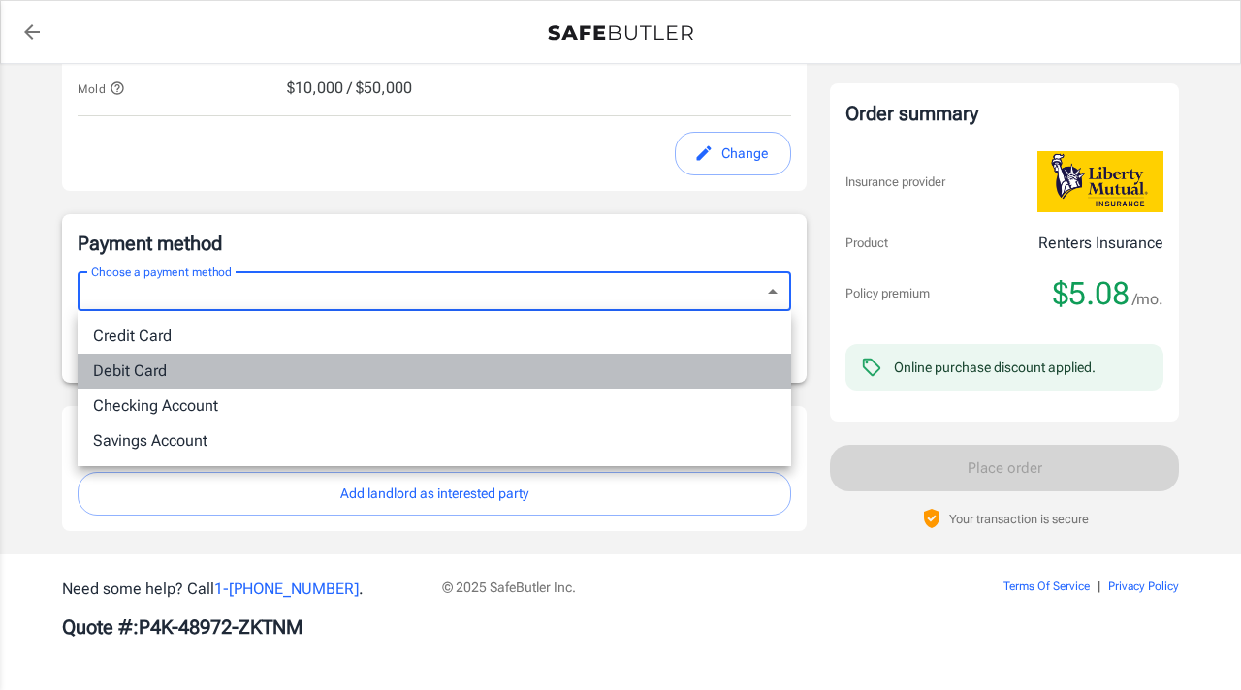
click at [324, 373] on li "Debit Card" at bounding box center [435, 371] width 714 height 35
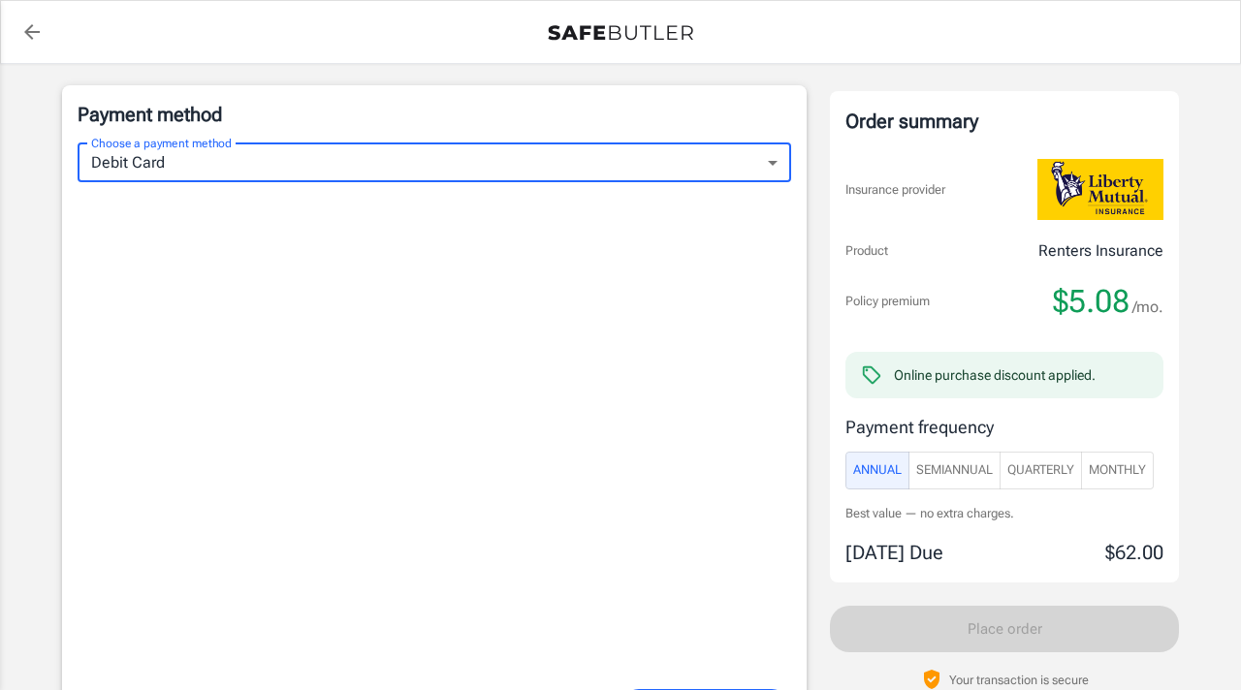
scroll to position [1296, 0]
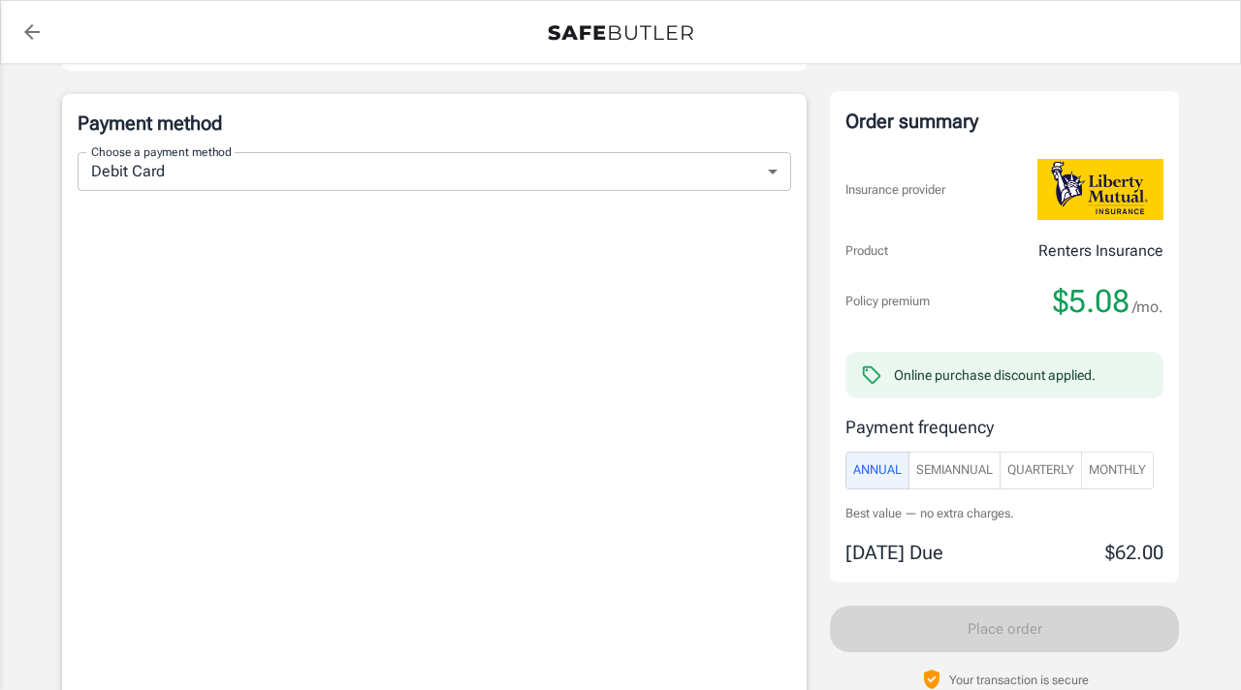
click at [201, 155] on label "Choose a payment method" at bounding box center [161, 152] width 141 height 16
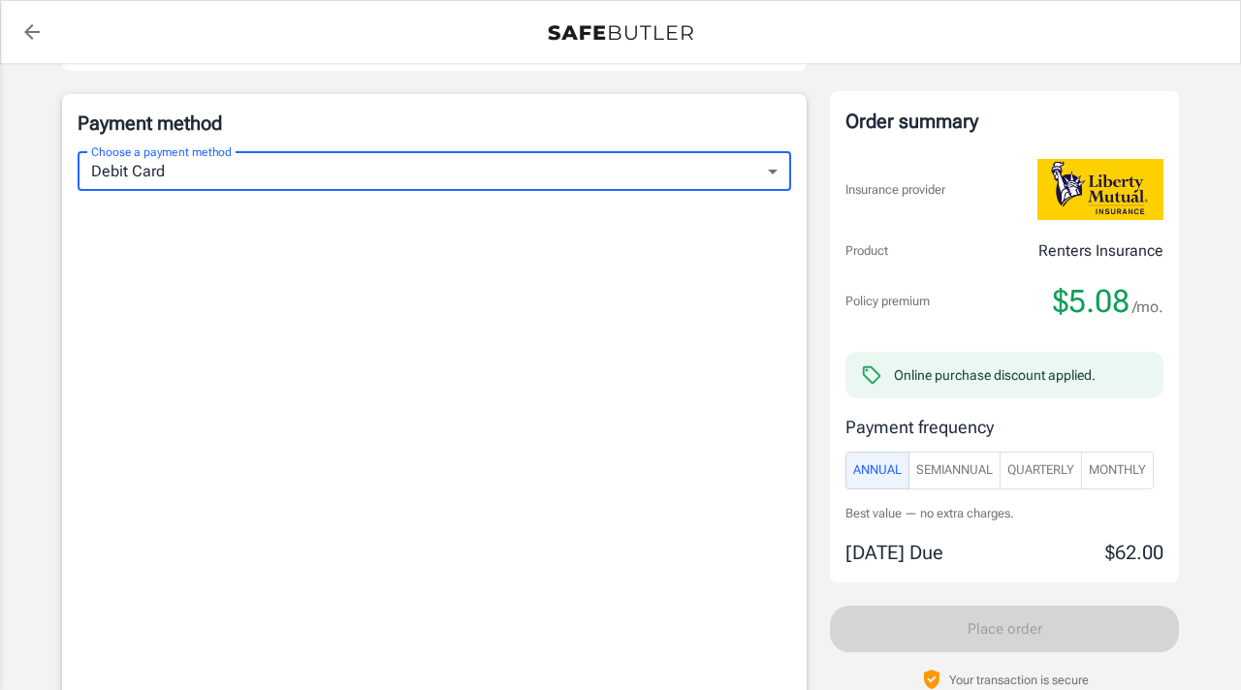
click at [194, 160] on label "Choose a payment method" at bounding box center [161, 152] width 141 height 16
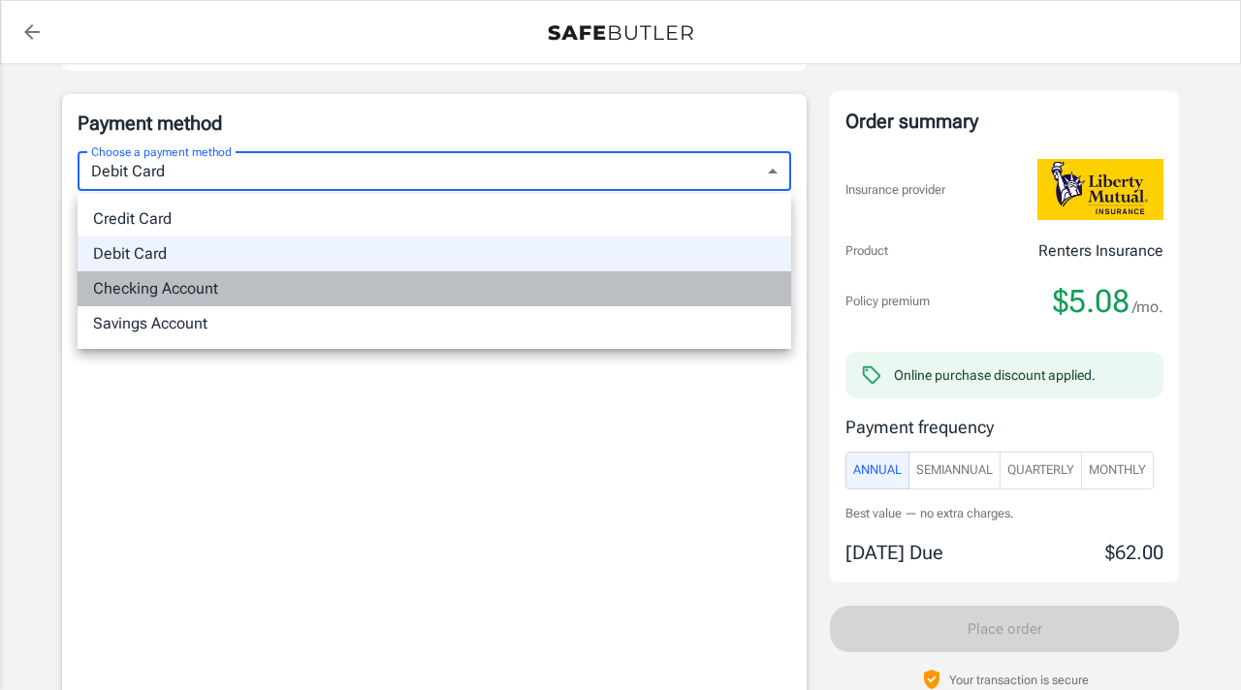
click at [166, 287] on li "Checking Account" at bounding box center [435, 289] width 714 height 35
type input "checking"
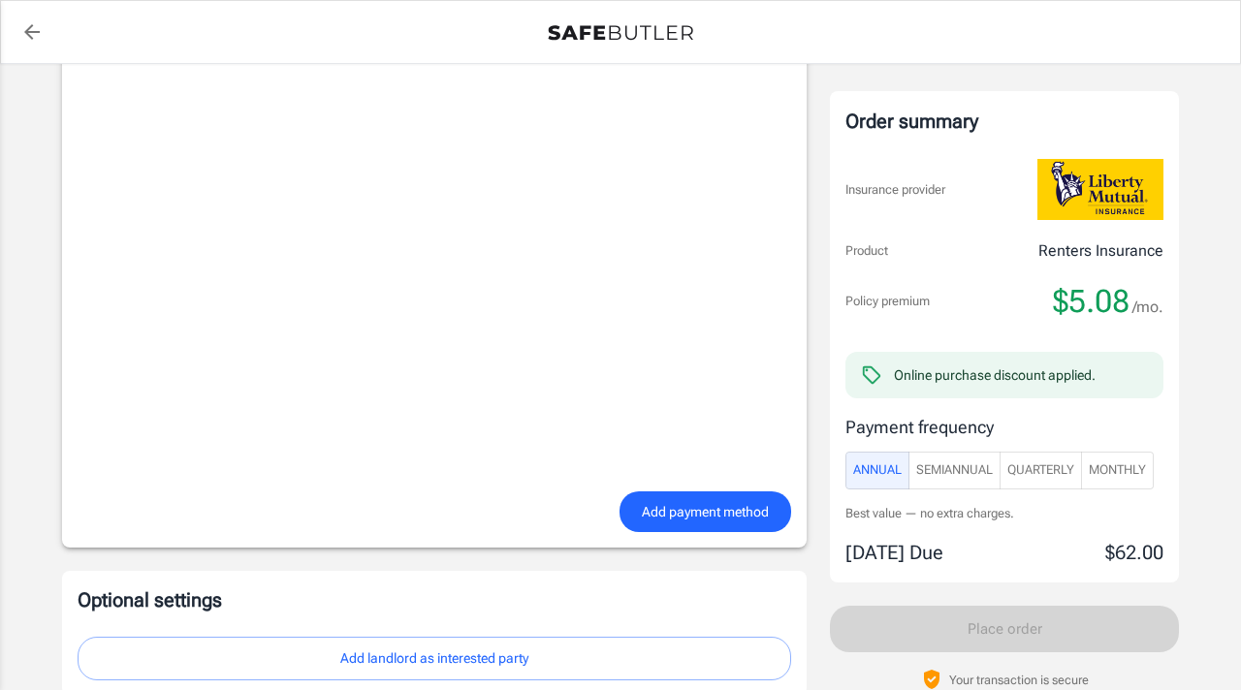
scroll to position [1607, 0]
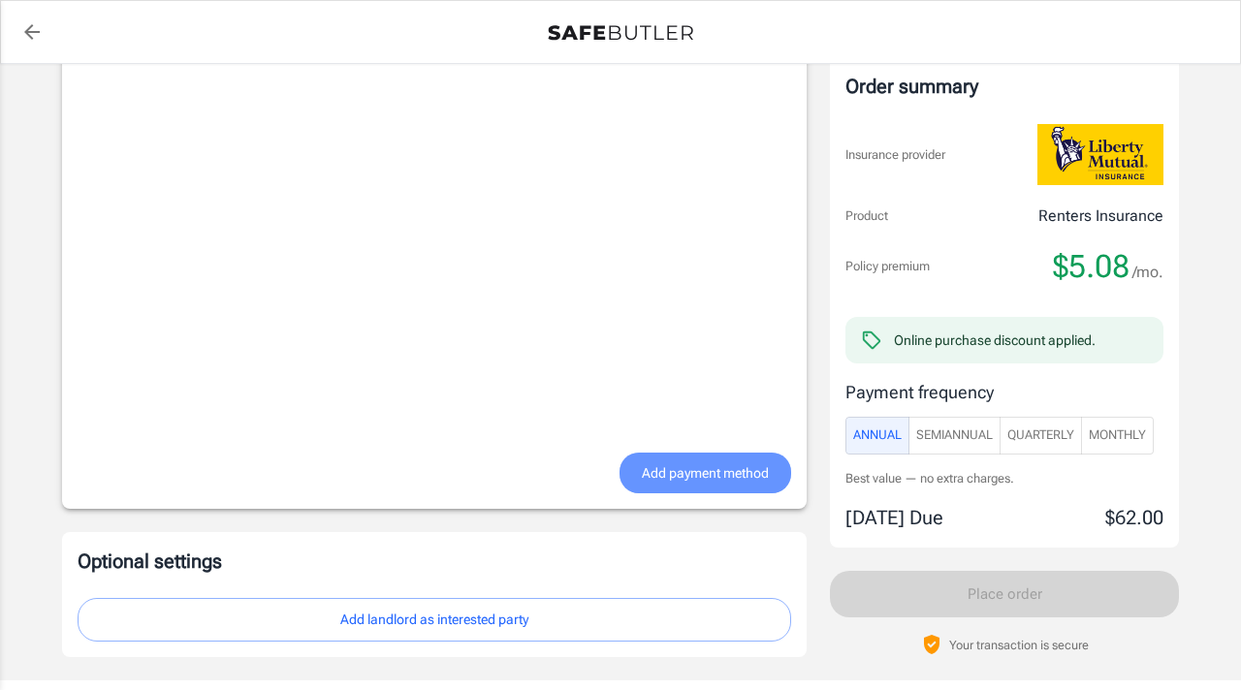
click at [691, 488] on button "Add payment method" at bounding box center [706, 474] width 172 height 42
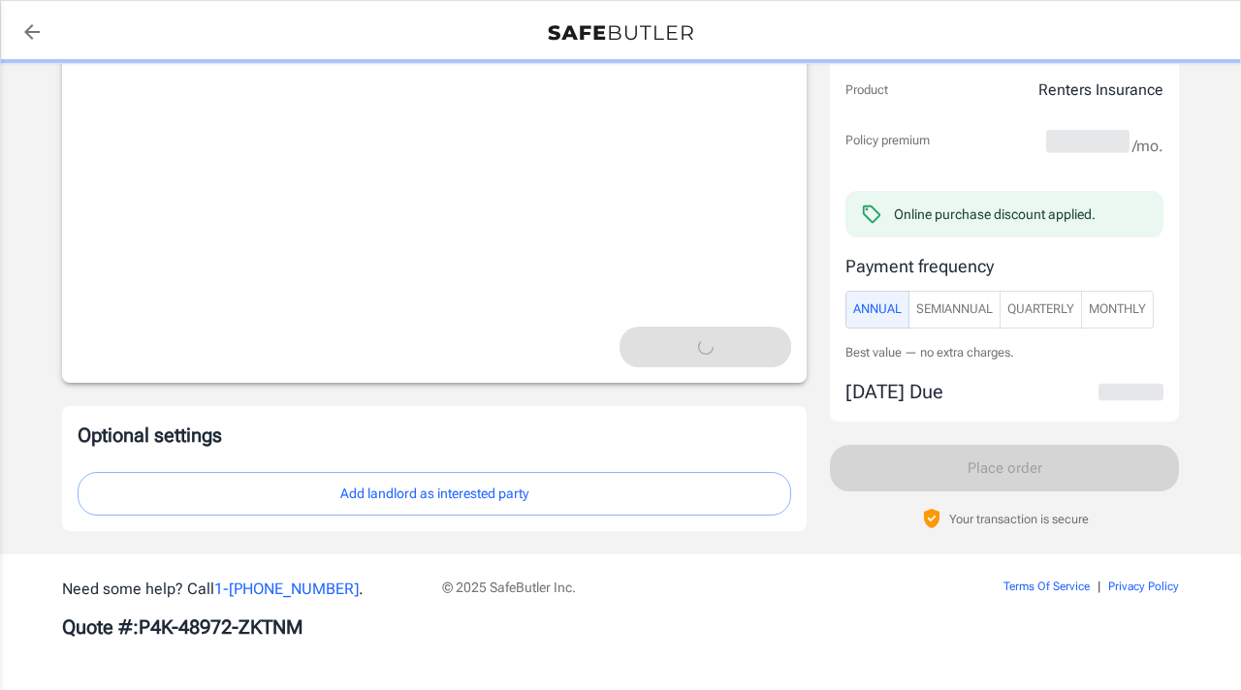
click at [390, 489] on button "Add landlord as interested party" at bounding box center [435, 494] width 714 height 44
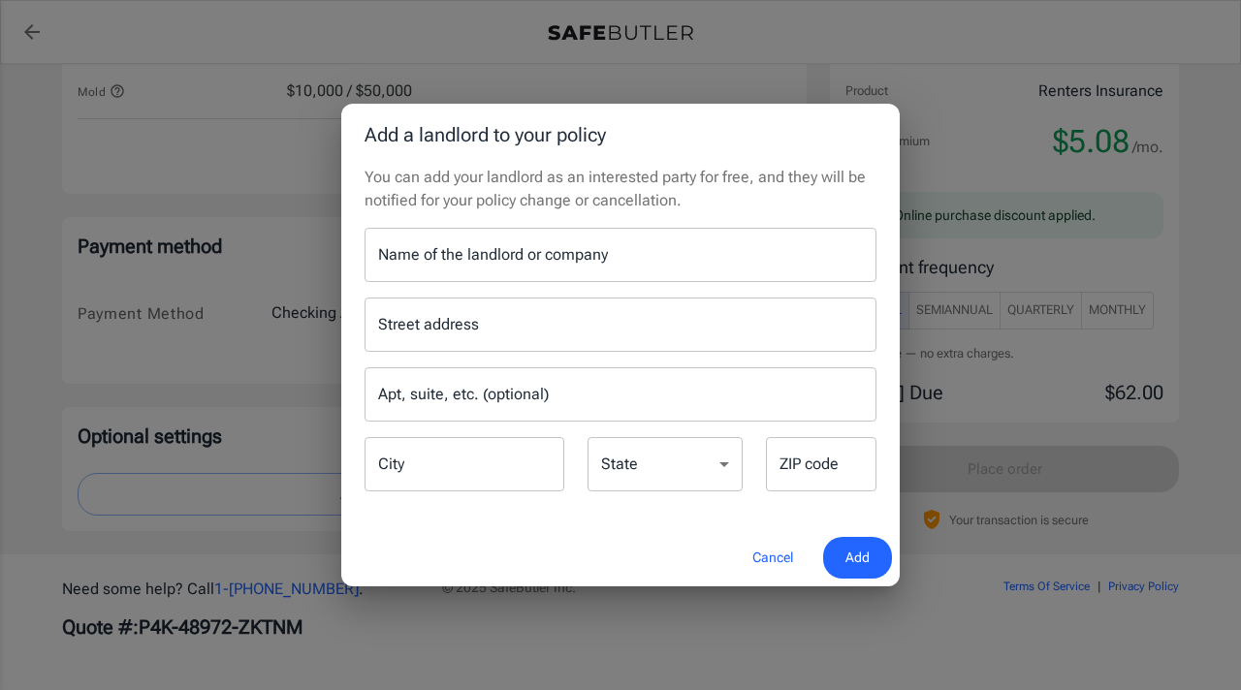
scroll to position [1175, 0]
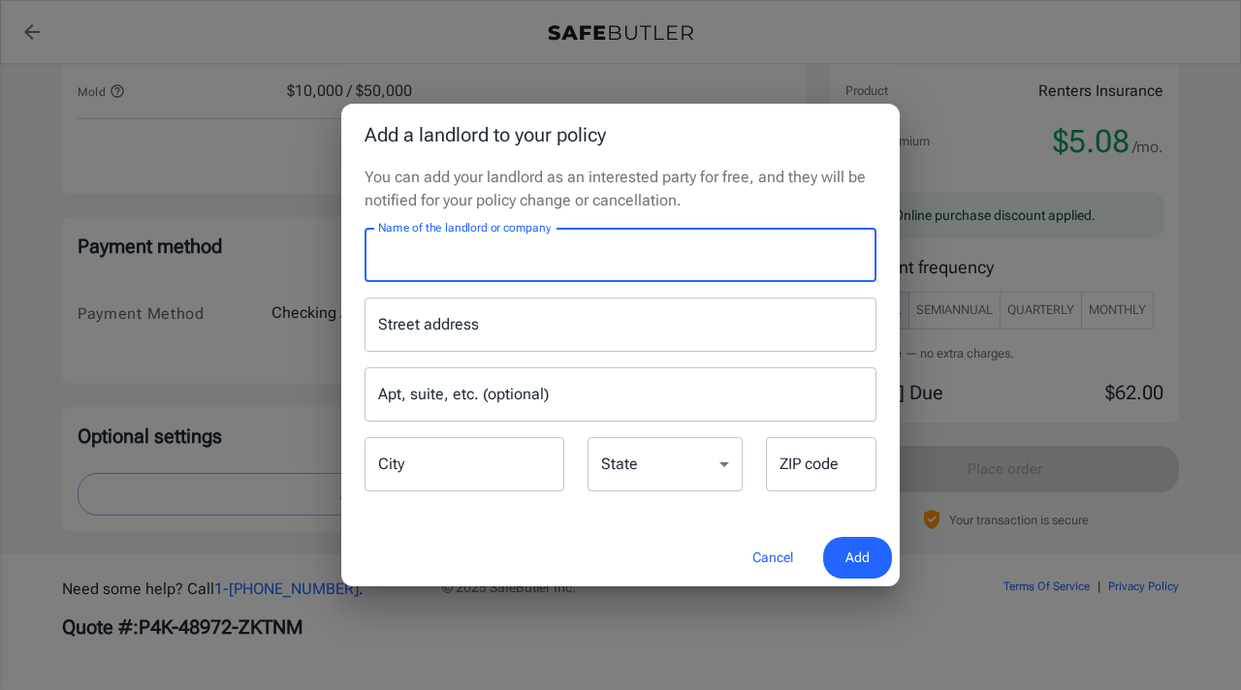
click at [525, 262] on input "Name of the landlord or company" at bounding box center [621, 255] width 512 height 54
type input "JSM at [PERSON_NAME], LLC"
click at [538, 318] on input "Street address" at bounding box center [620, 324] width 495 height 37
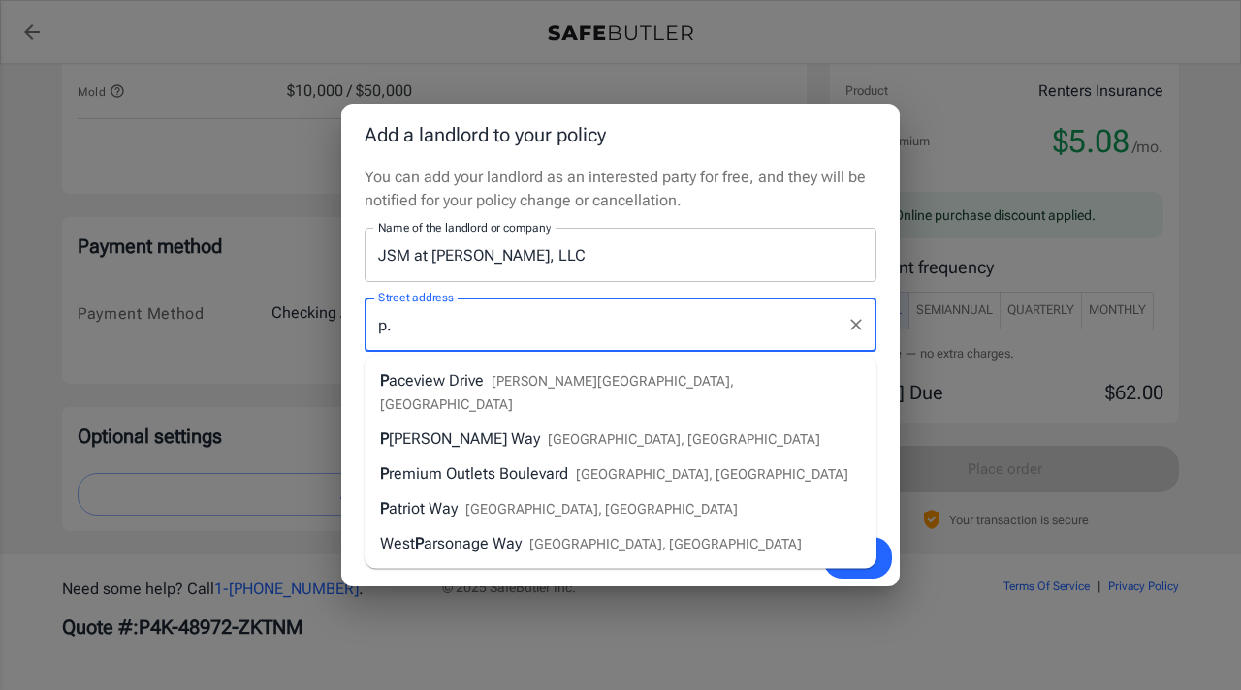
type input "p"
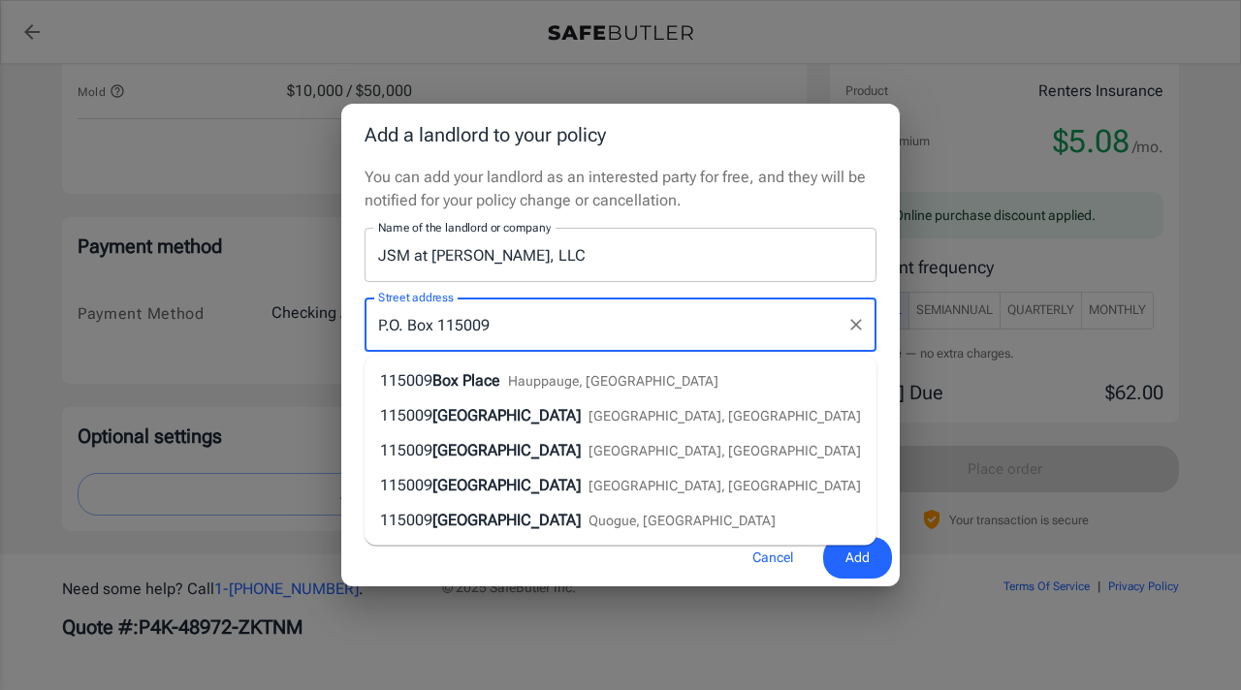
type input "P.O. Box 115009"
click at [637, 289] on div "Street address P.O. [GEOGRAPHIC_DATA] Street address Apt, suite, etc. (optional…" at bounding box center [620, 388] width 535 height 212
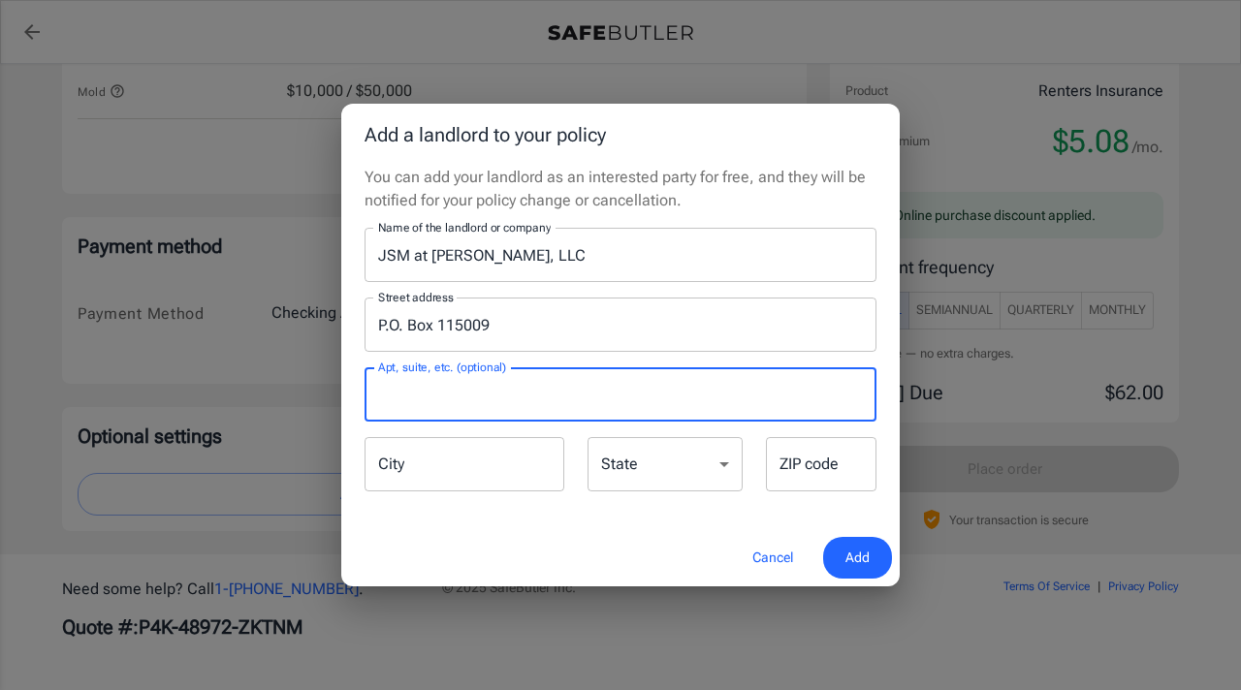
click at [527, 404] on input "Apt, suite, etc. (optional)" at bounding box center [621, 395] width 512 height 54
type input "C"
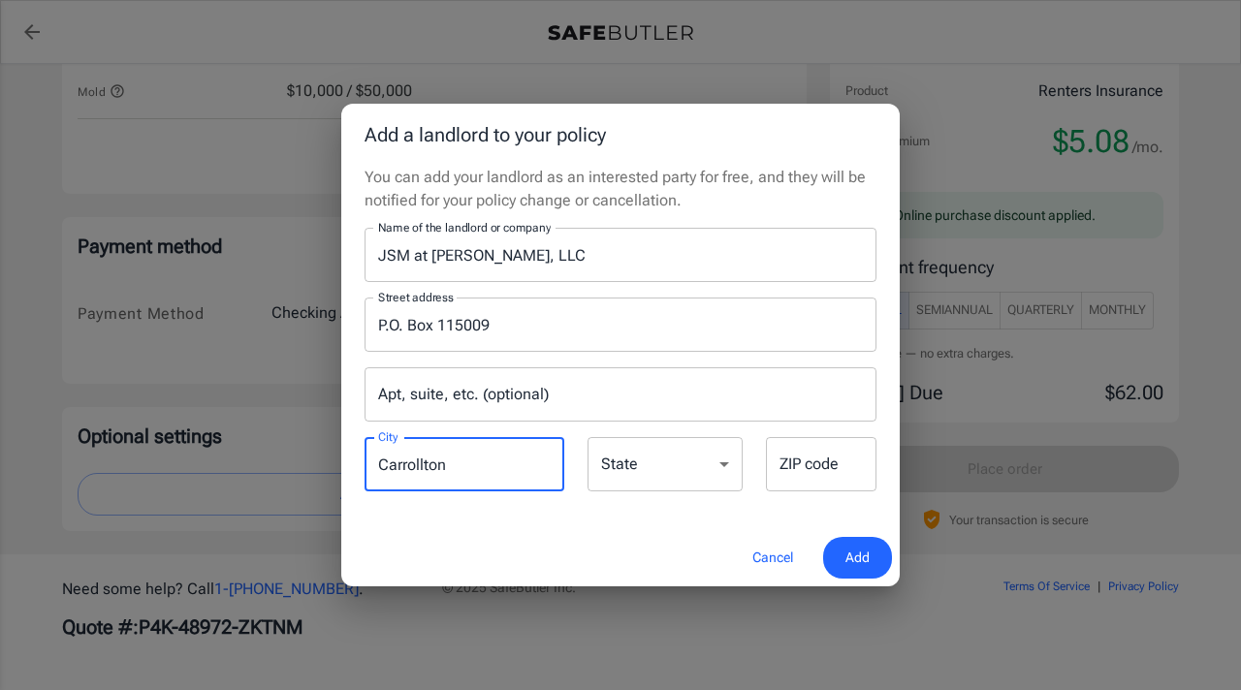
type input "Carrollton"
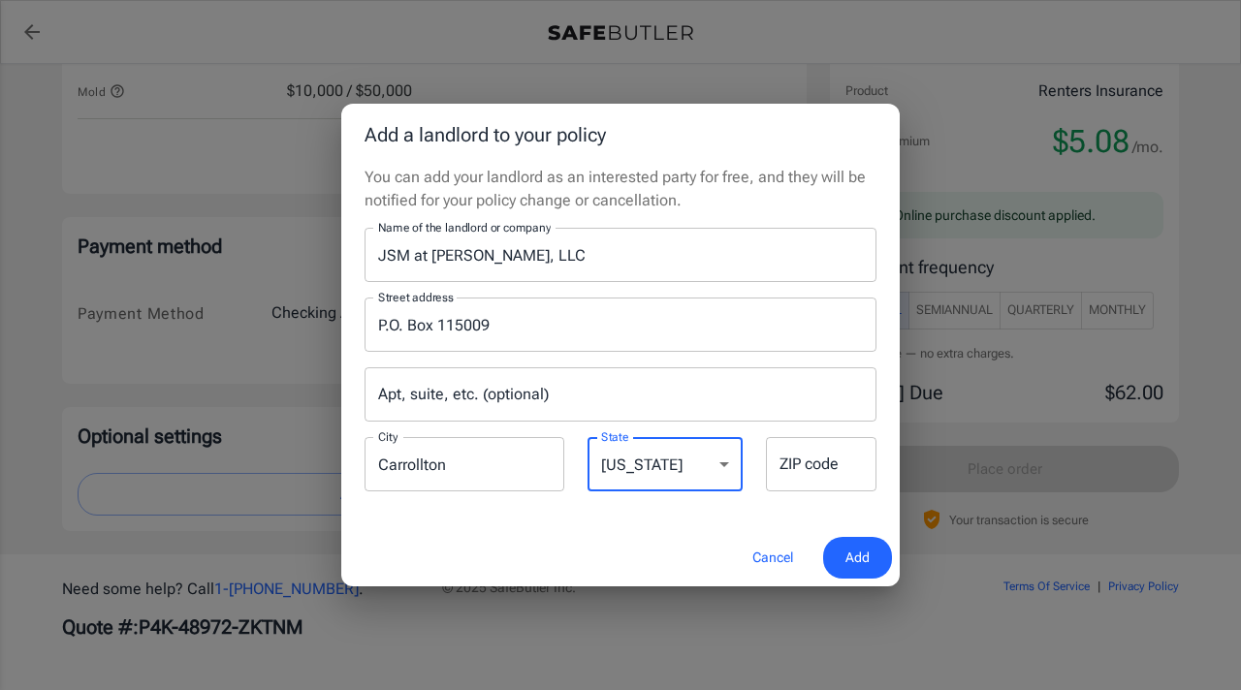
select select "[GEOGRAPHIC_DATA]"
click at [588, 437] on select "[US_STATE] [US_STATE] [US_STATE] [US_STATE] [US_STATE] [US_STATE] [US_STATE] [U…" at bounding box center [665, 464] width 155 height 54
type input "75011"
click at [852, 569] on span "Add" at bounding box center [858, 558] width 24 height 24
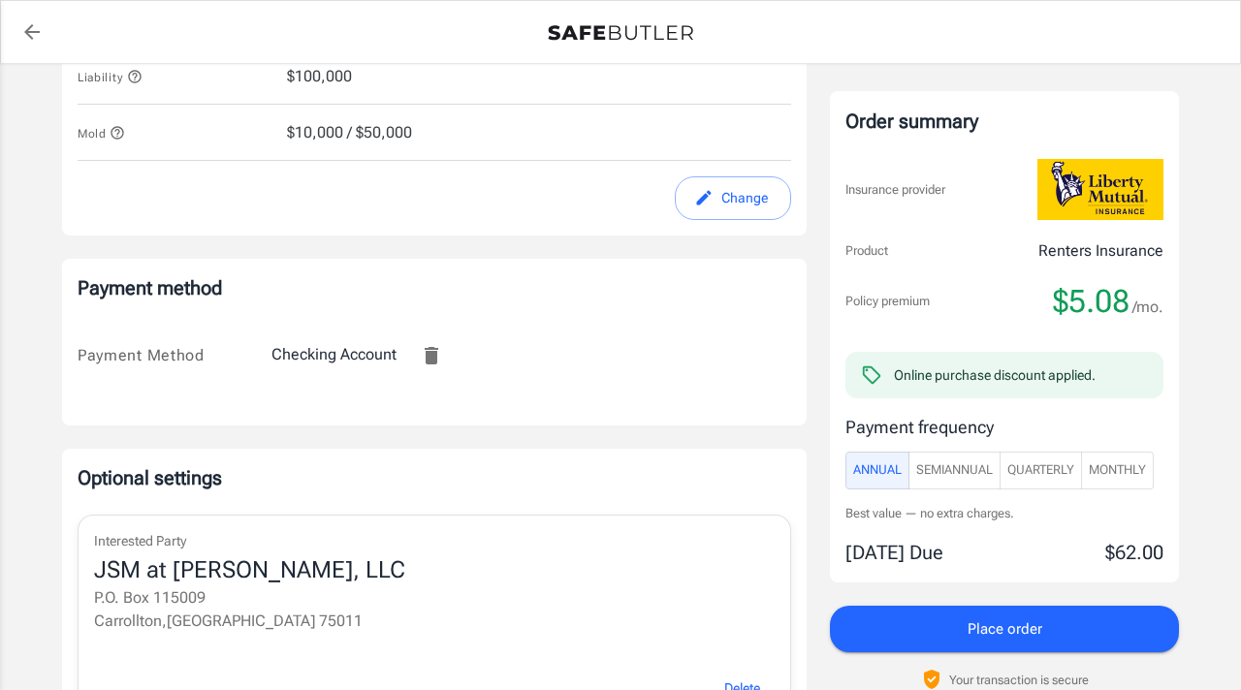
scroll to position [1107, 0]
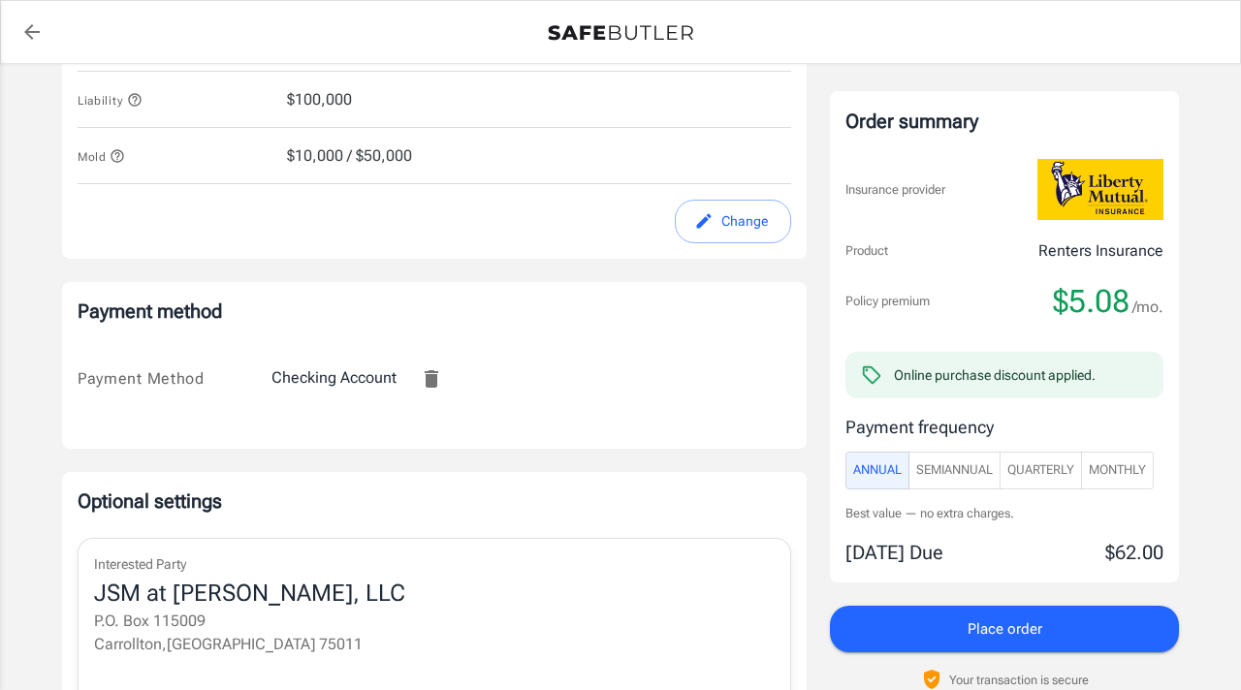
click at [1144, 479] on span "Monthly" at bounding box center [1117, 471] width 57 height 22
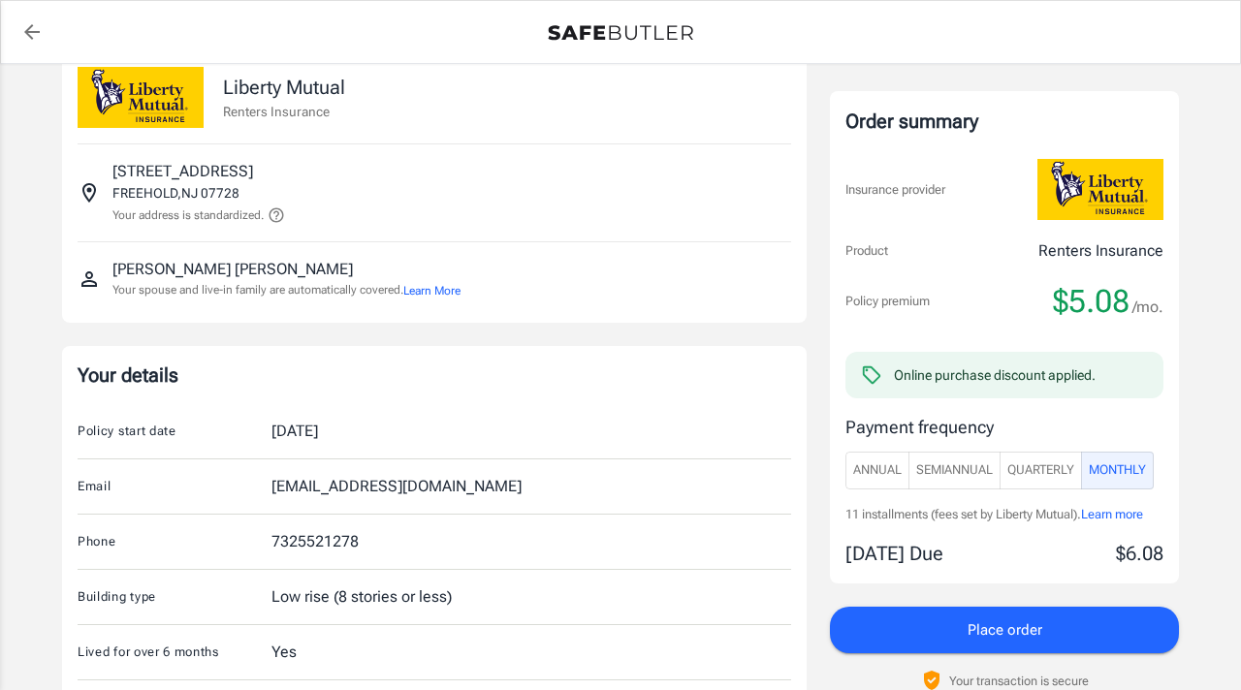
scroll to position [0, 0]
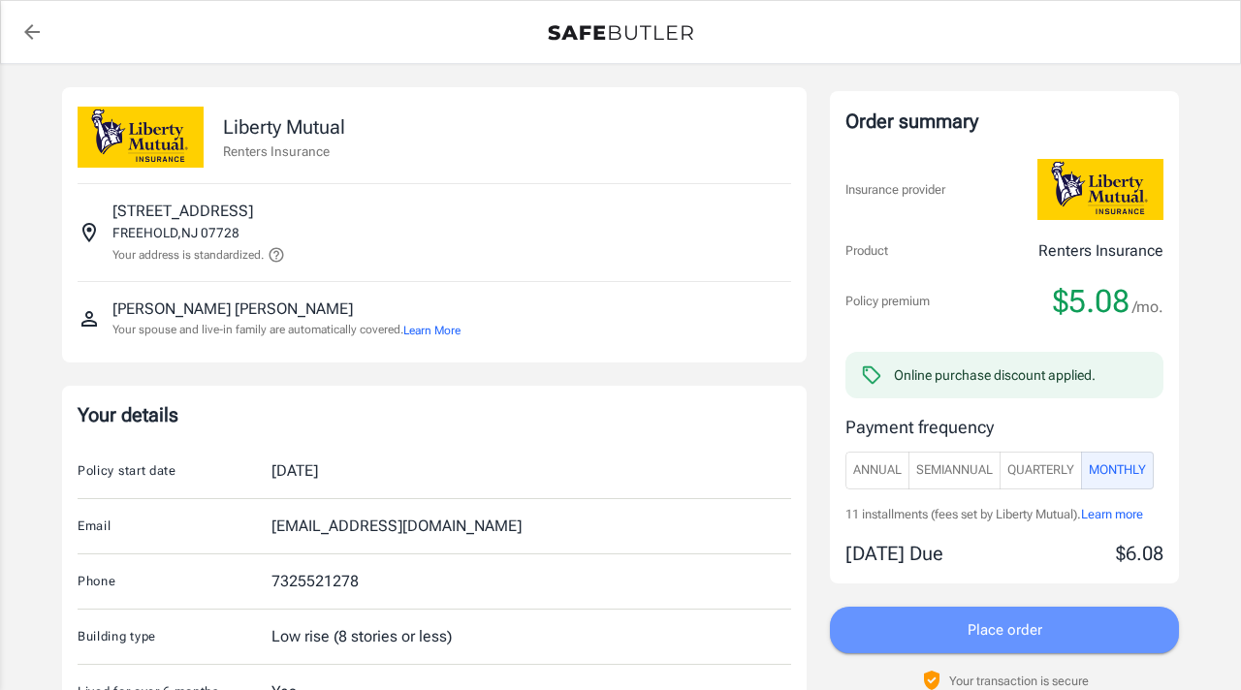
click at [962, 632] on button "Place order" at bounding box center [1004, 630] width 349 height 47
